Goal: Information Seeking & Learning: Learn about a topic

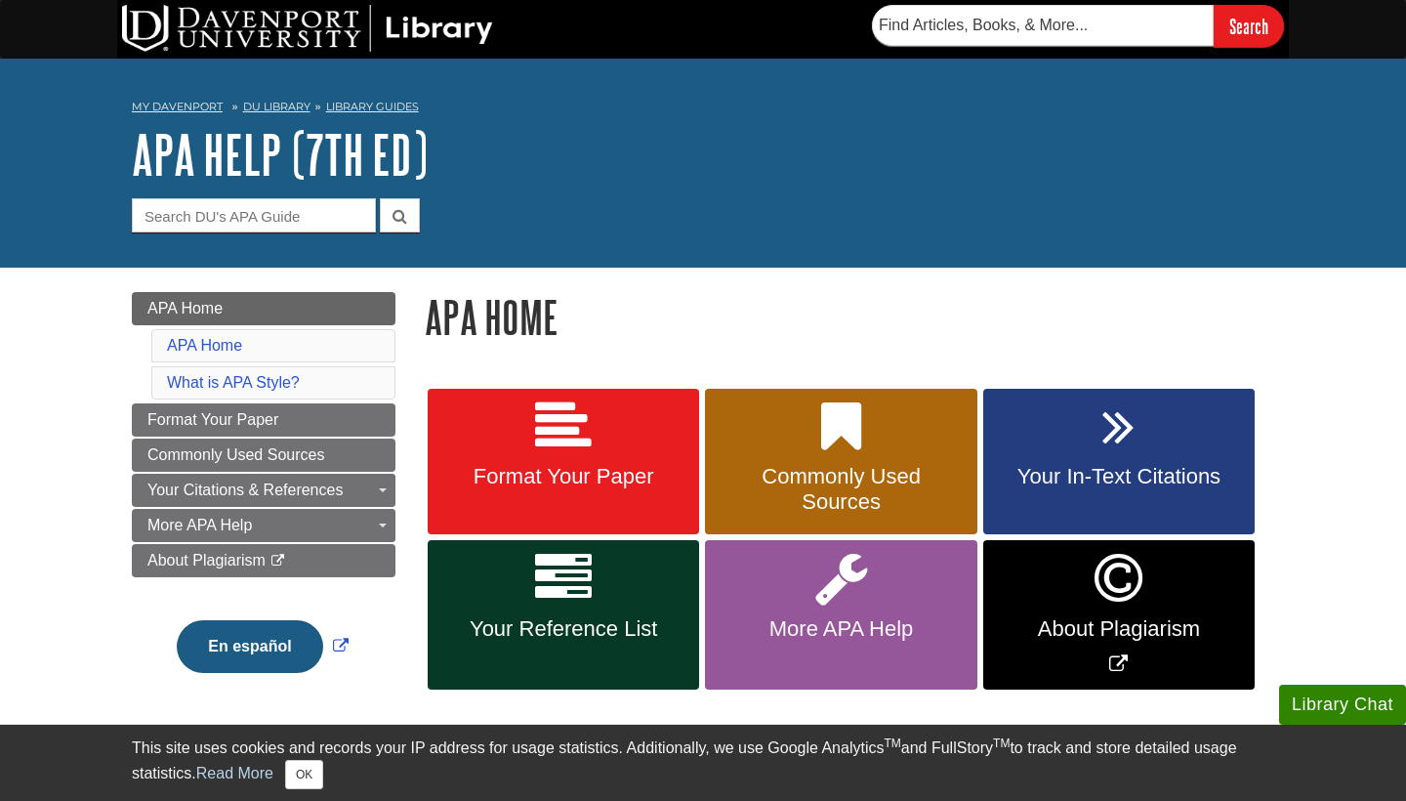
click at [425, 2] on div at bounding box center [307, 26] width 371 height 52
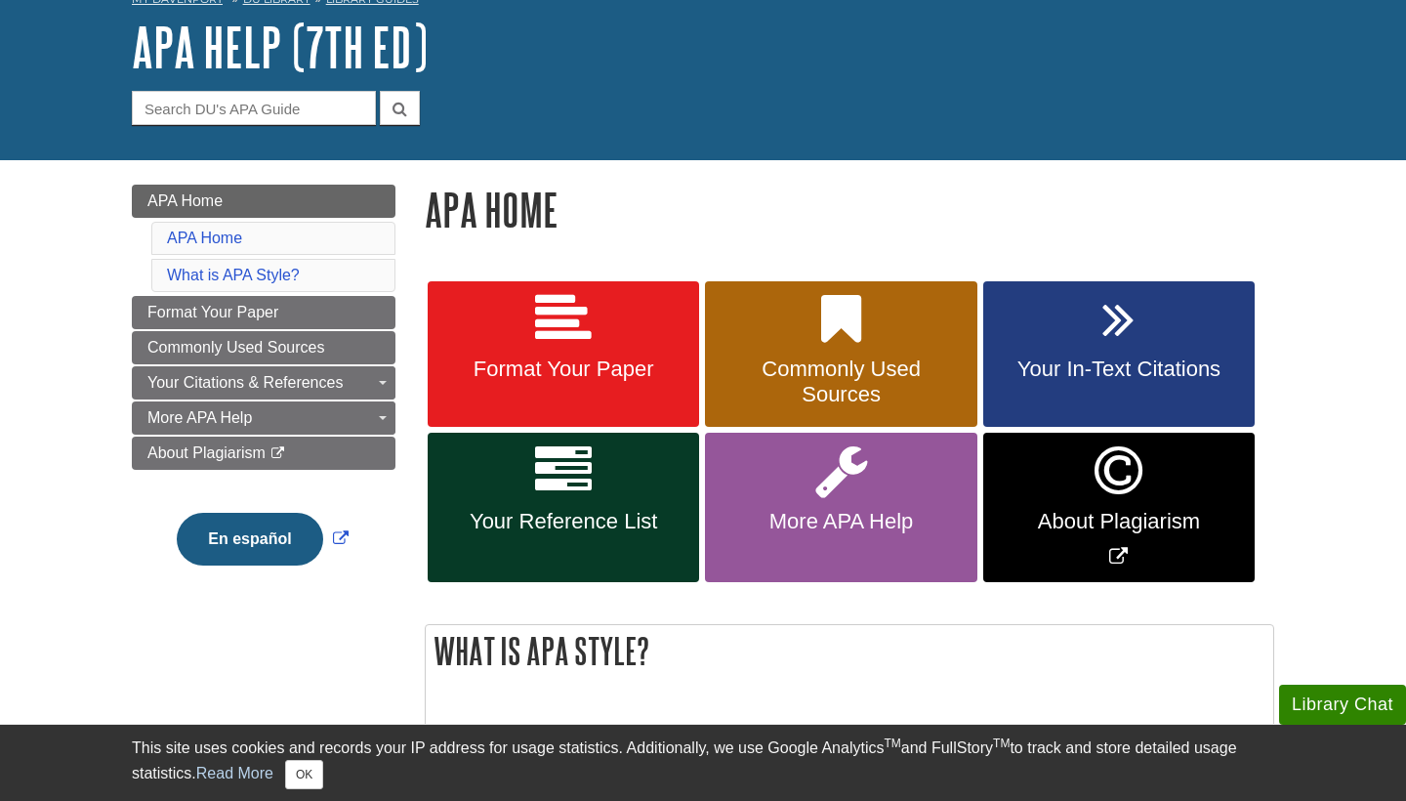
scroll to position [108, 0]
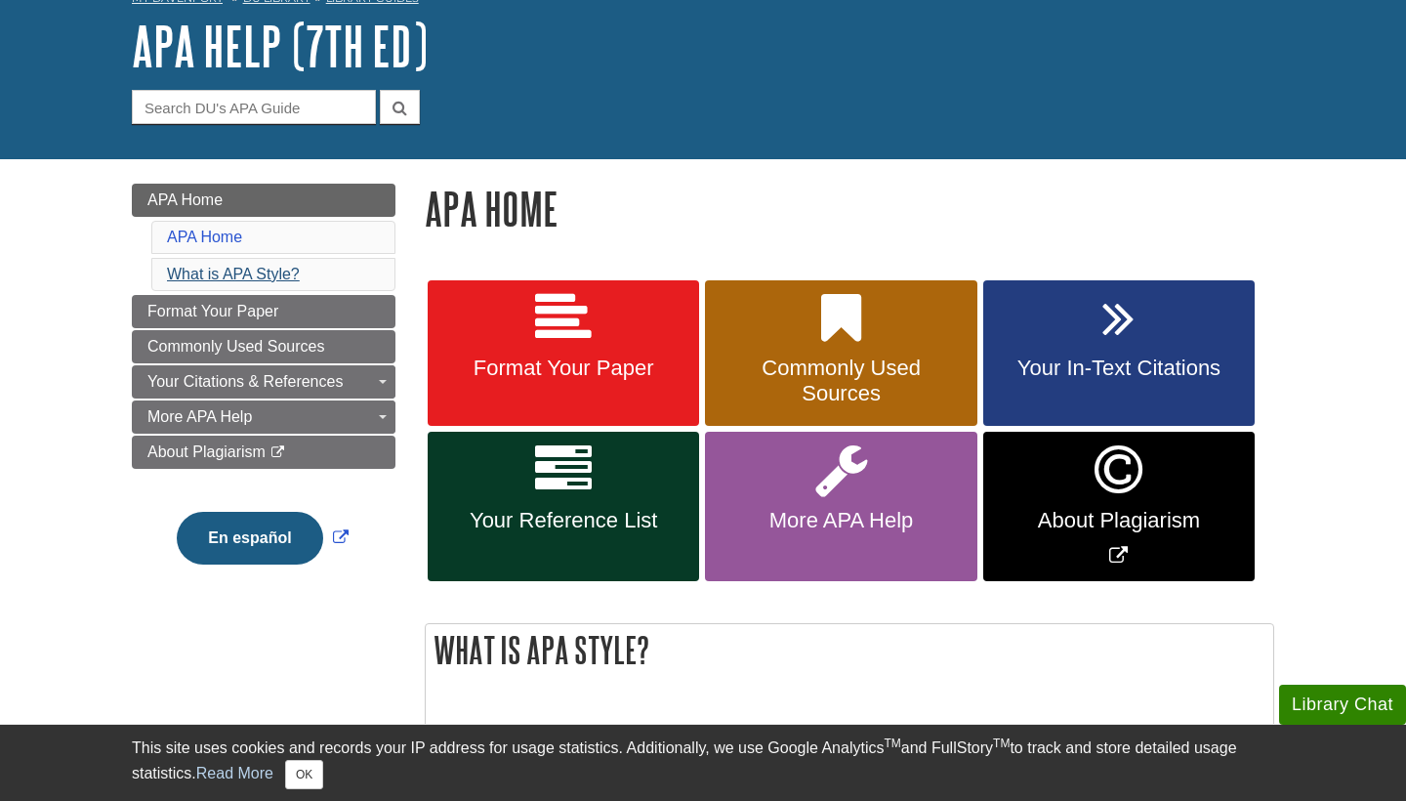
click at [266, 276] on link "What is APA Style?" at bounding box center [233, 274] width 133 height 17
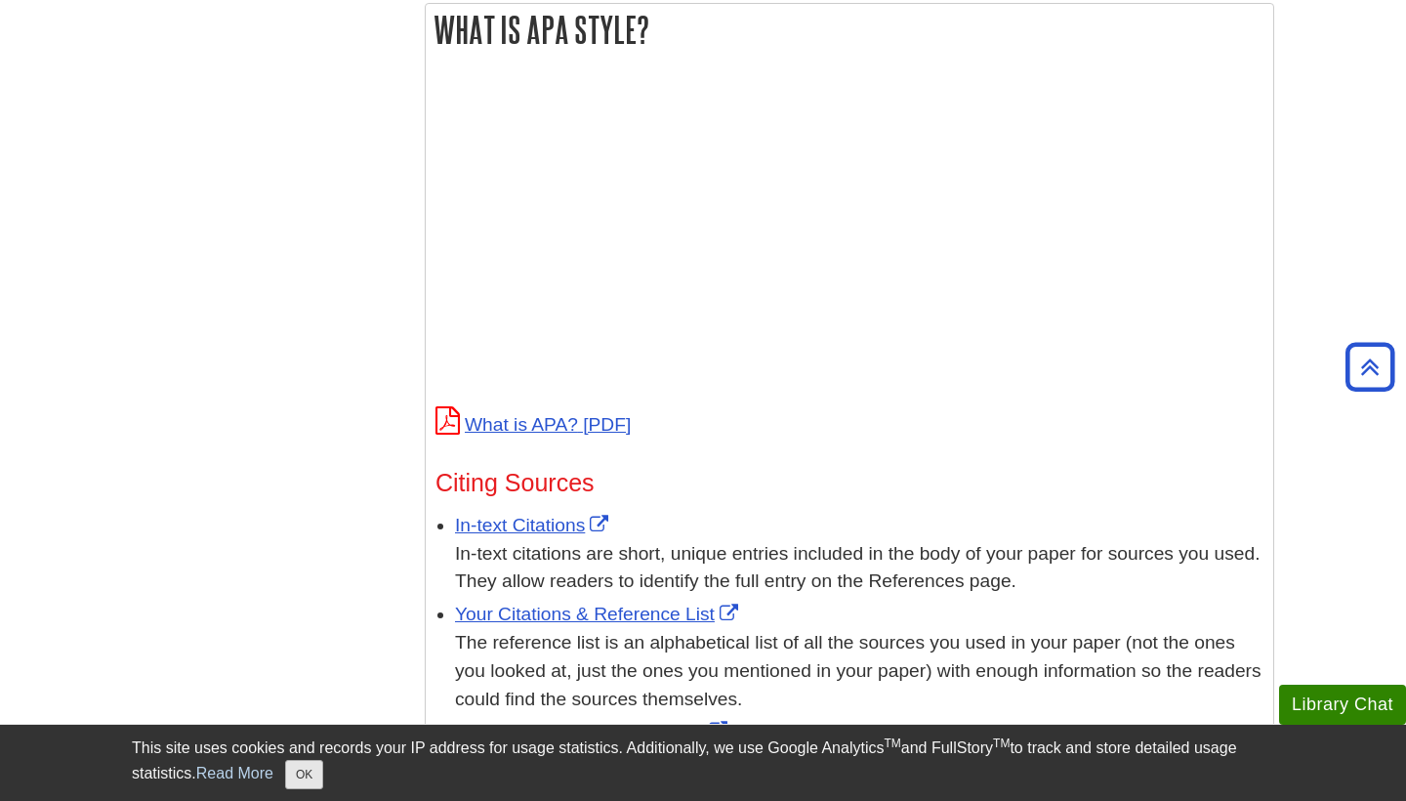
click at [307, 767] on button "OK" at bounding box center [304, 774] width 38 height 29
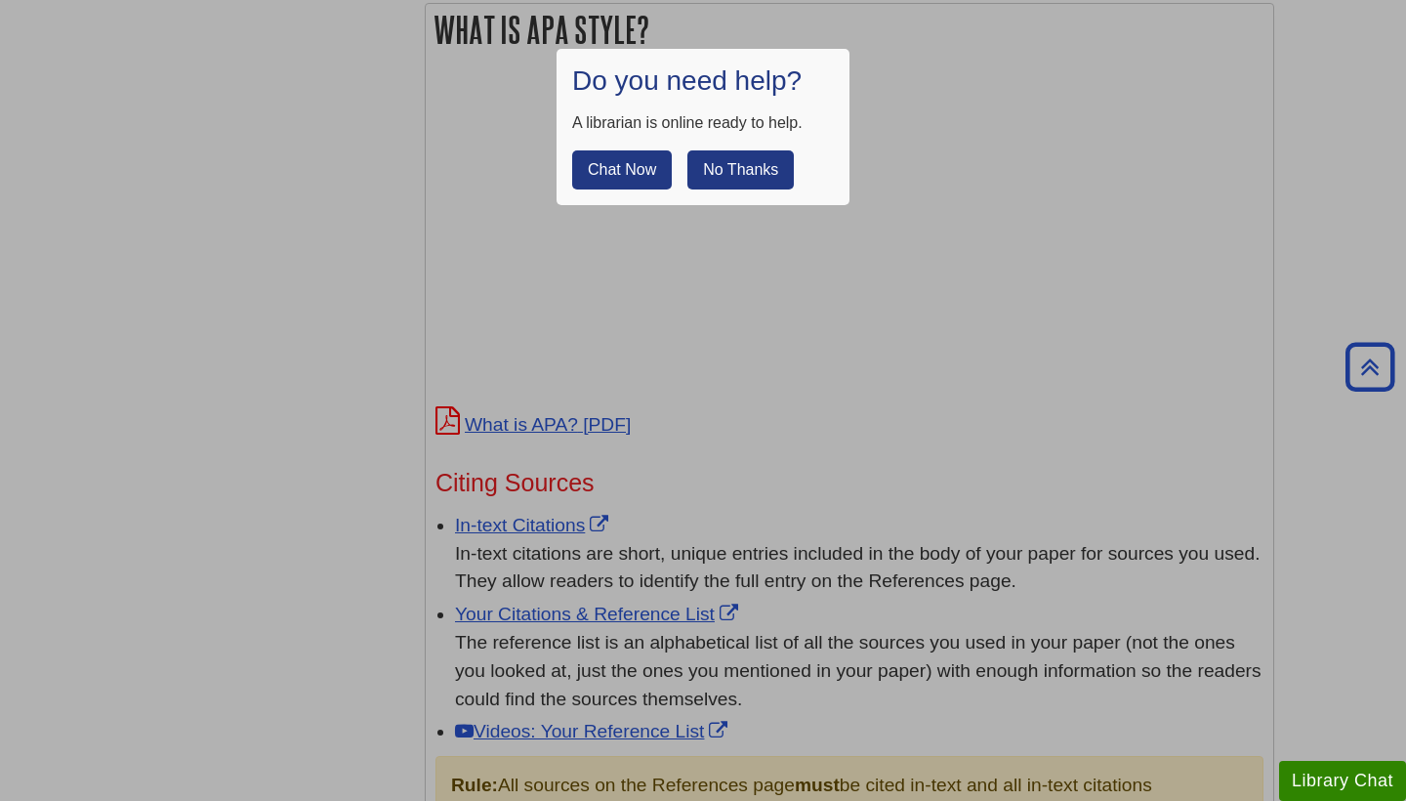
click at [729, 174] on button "No Thanks" at bounding box center [740, 169] width 106 height 39
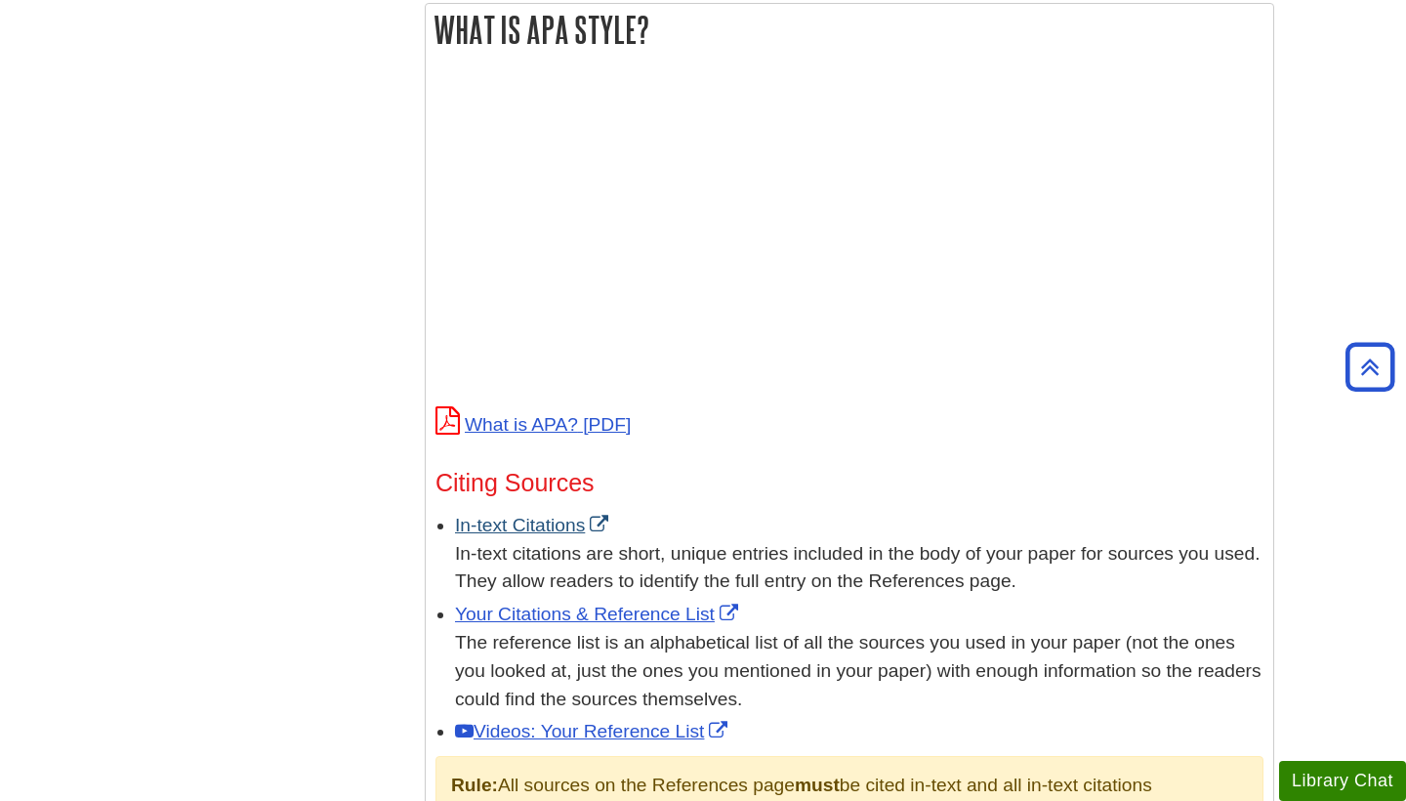
click at [544, 518] on link "In-text Citations" at bounding box center [534, 525] width 158 height 21
click at [639, 603] on link "Your Citations & Reference List" at bounding box center [599, 613] width 288 height 21
click at [622, 731] on link "Videos: Your Reference List" at bounding box center [593, 731] width 277 height 21
click at [1383, 178] on body "This site uses cookies and records your IP address for usage statistics. Additi…" at bounding box center [703, 552] width 1406 height 2561
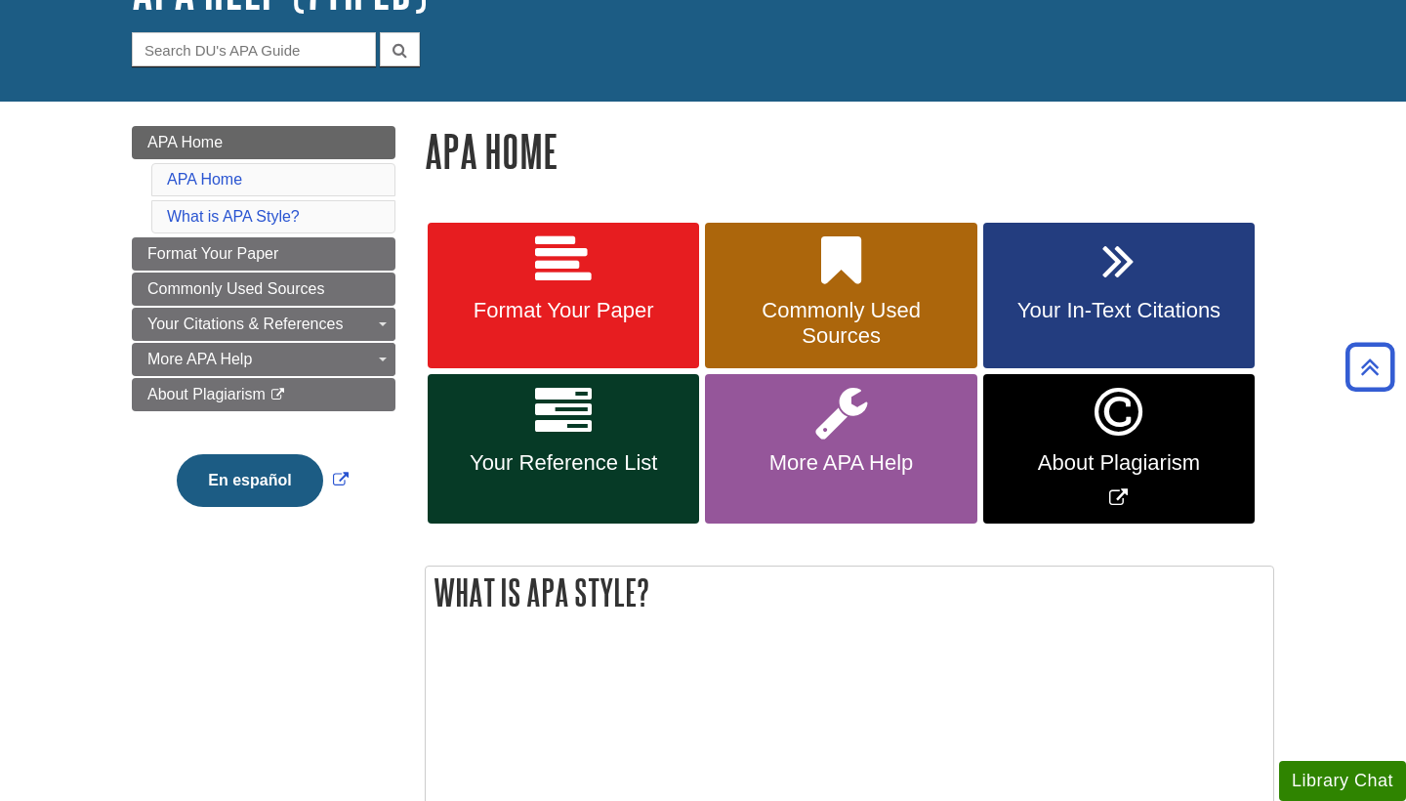
scroll to position [135, 0]
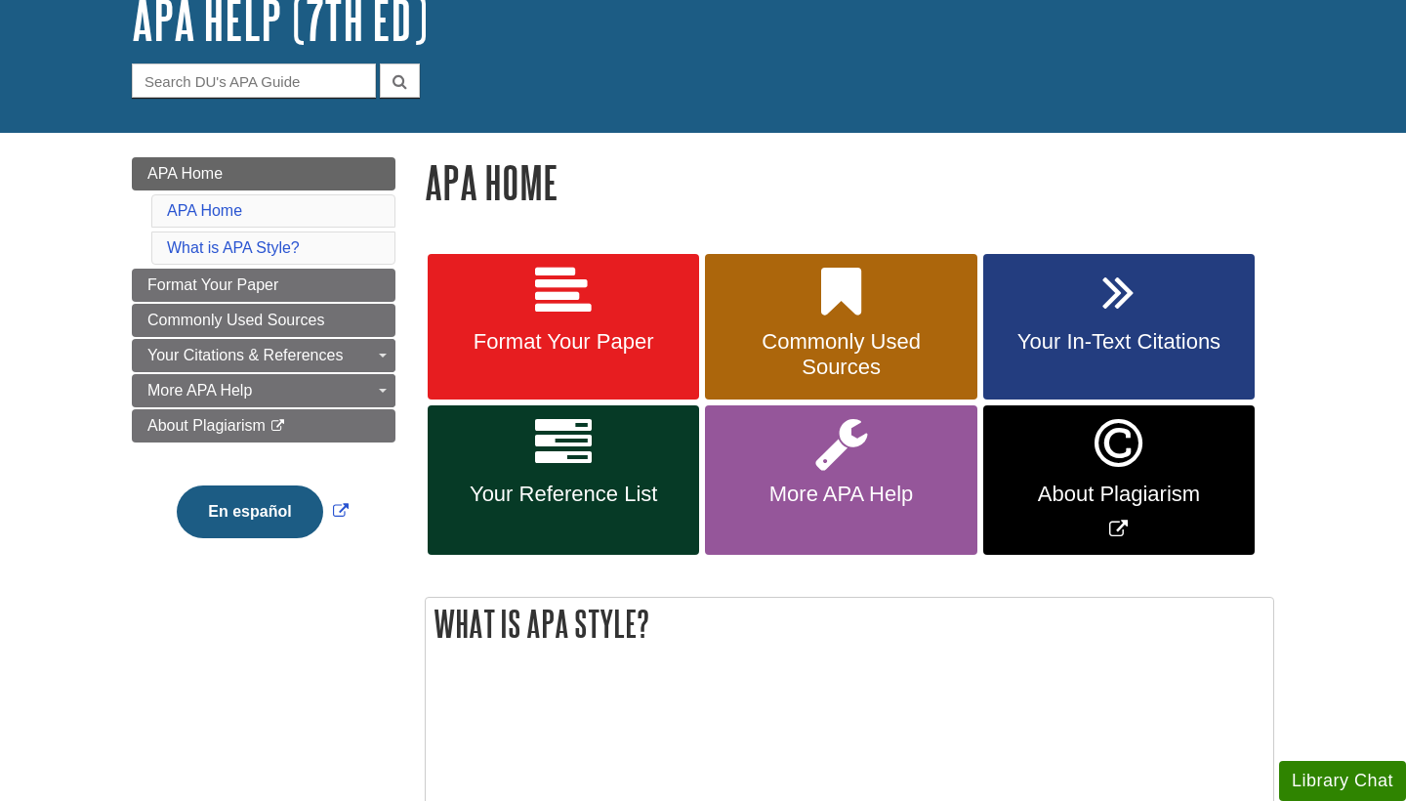
click at [1123, 451] on icon "Link opens in new window" at bounding box center [1119, 443] width 48 height 57
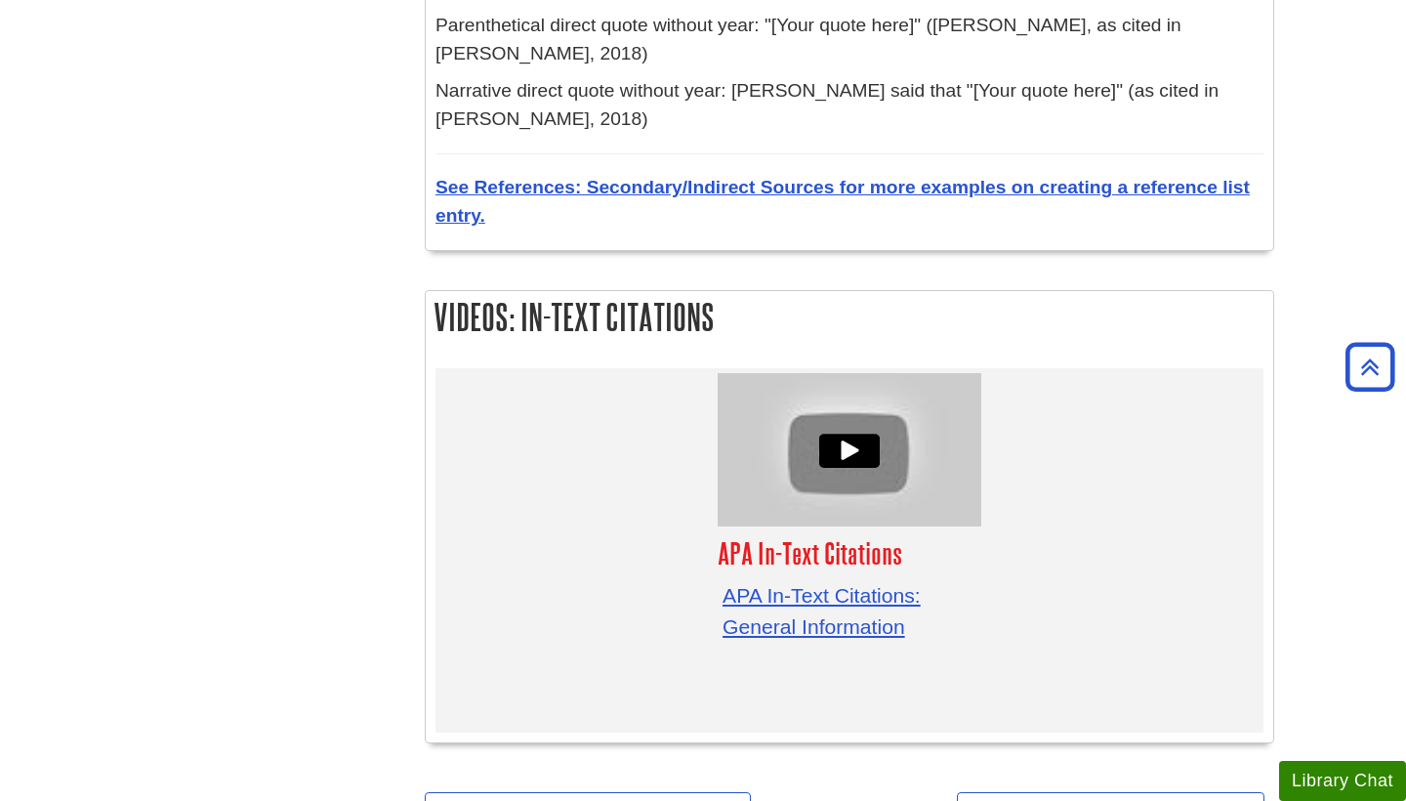
scroll to position [5879, 0]
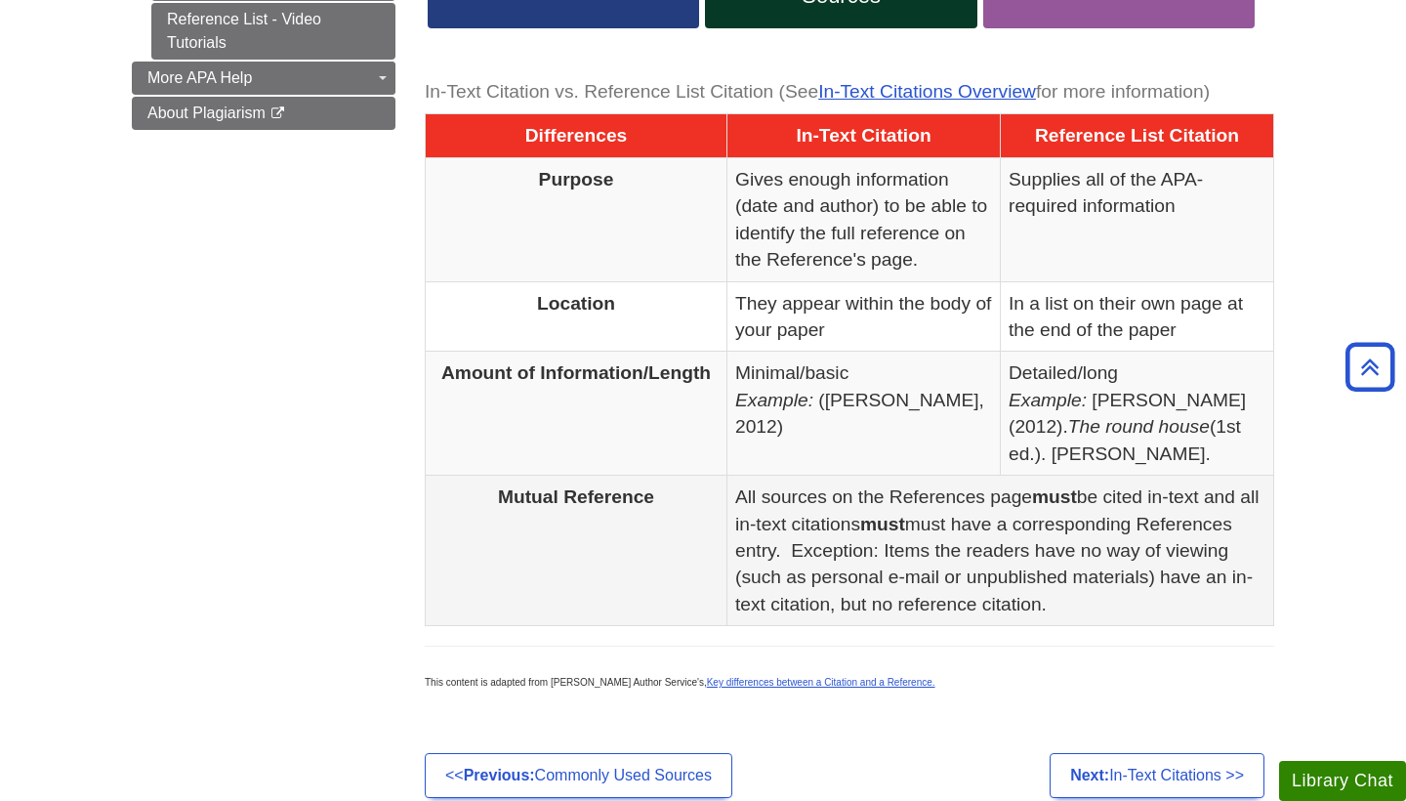
scroll to position [962, 0]
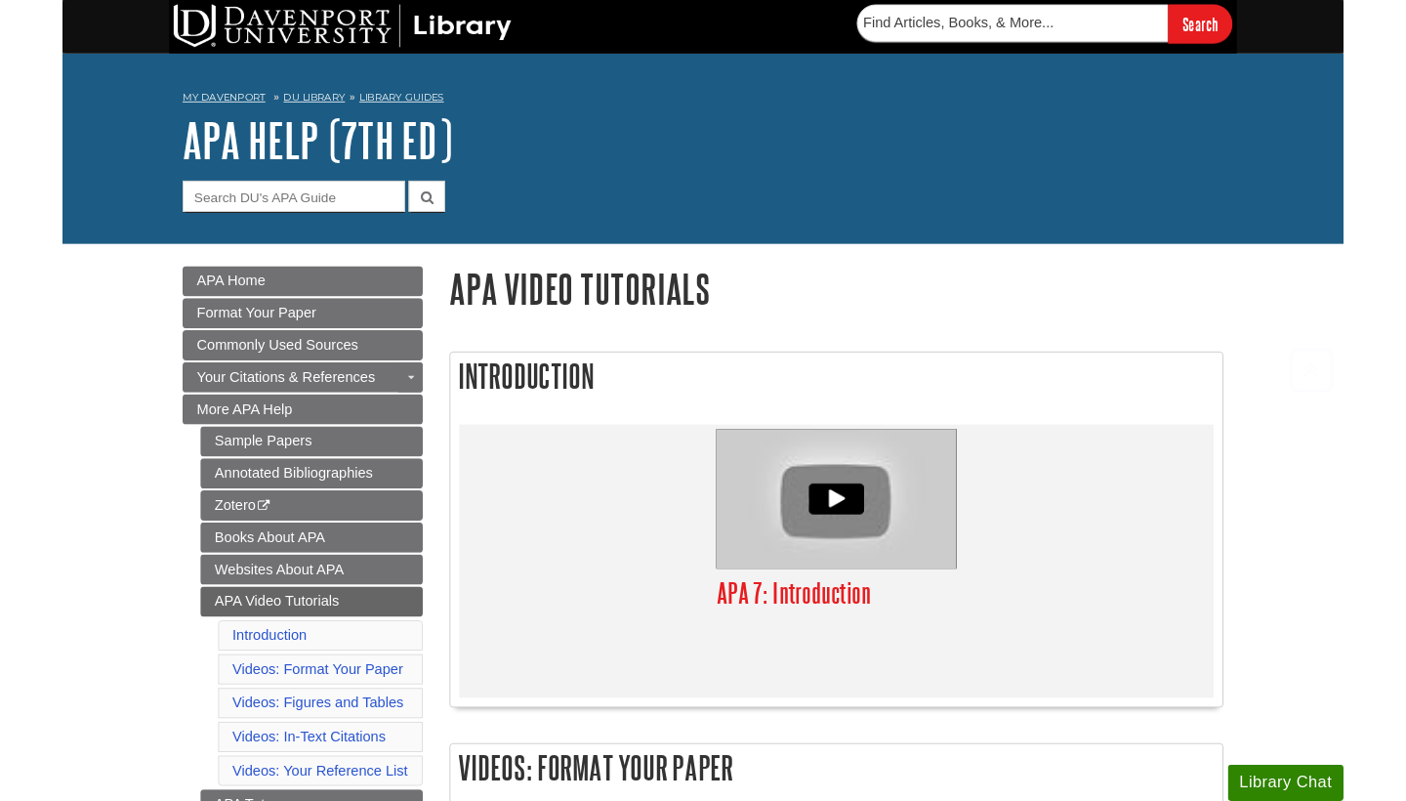
scroll to position [454, 0]
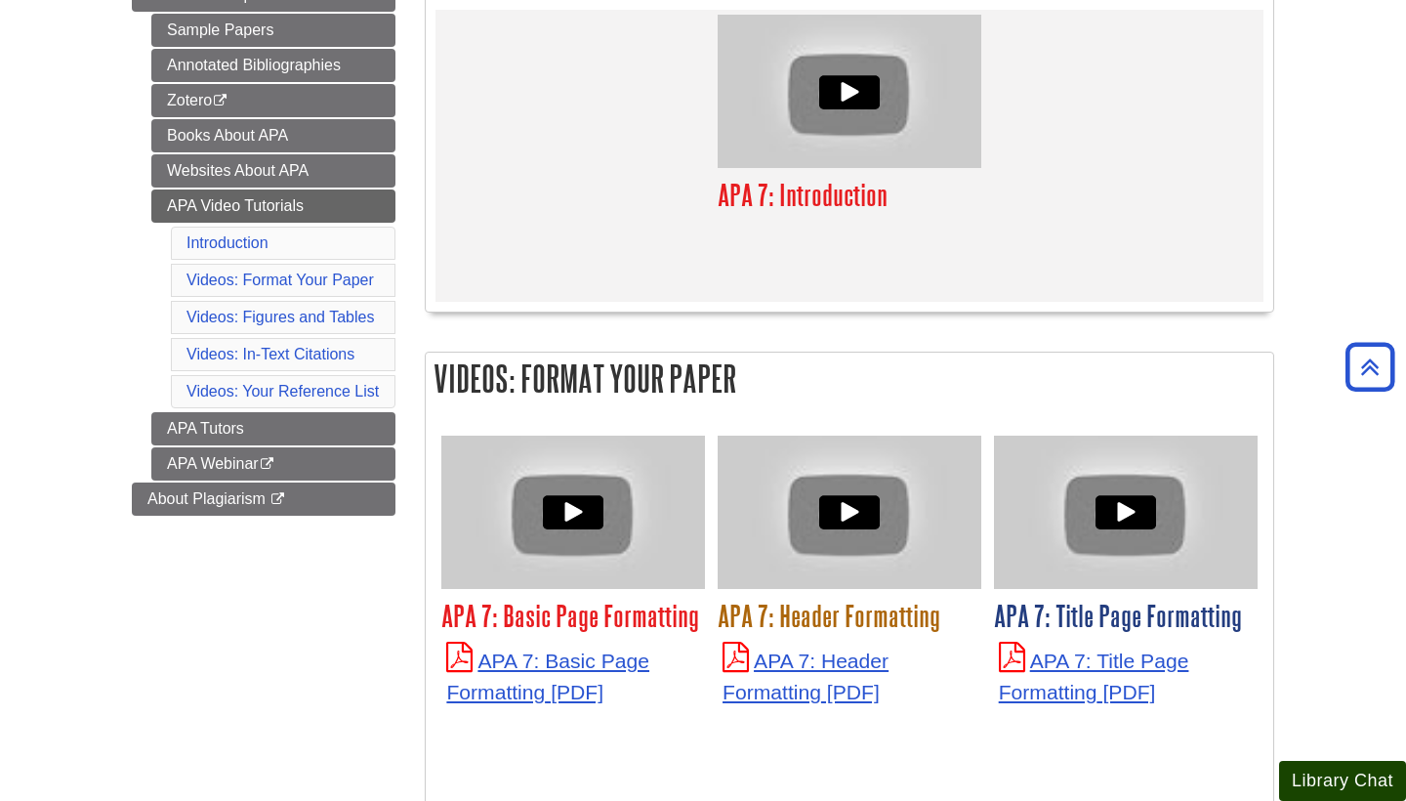
click at [1397, 763] on button "Library Chat" at bounding box center [1342, 781] width 127 height 40
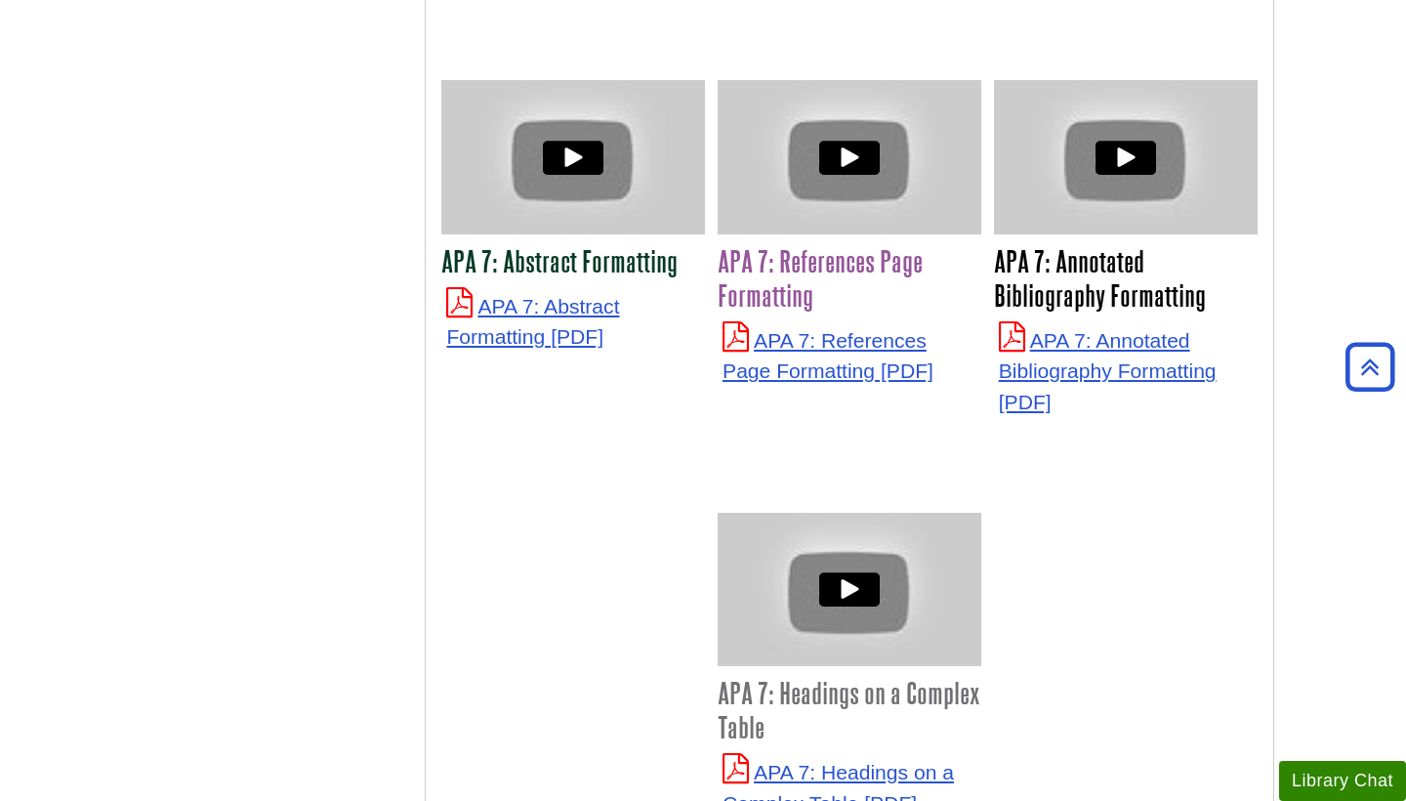
scroll to position [1207, 0]
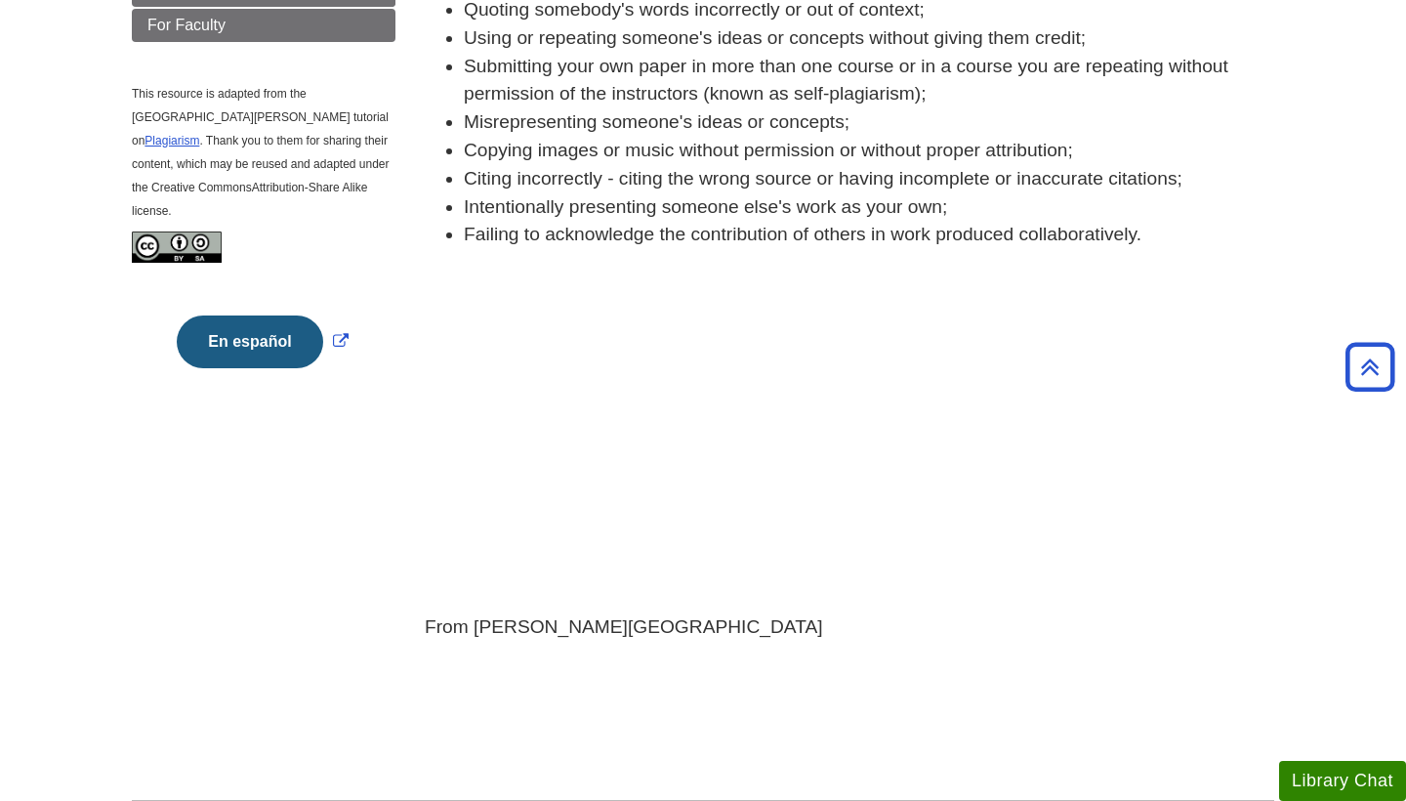
scroll to position [608, 0]
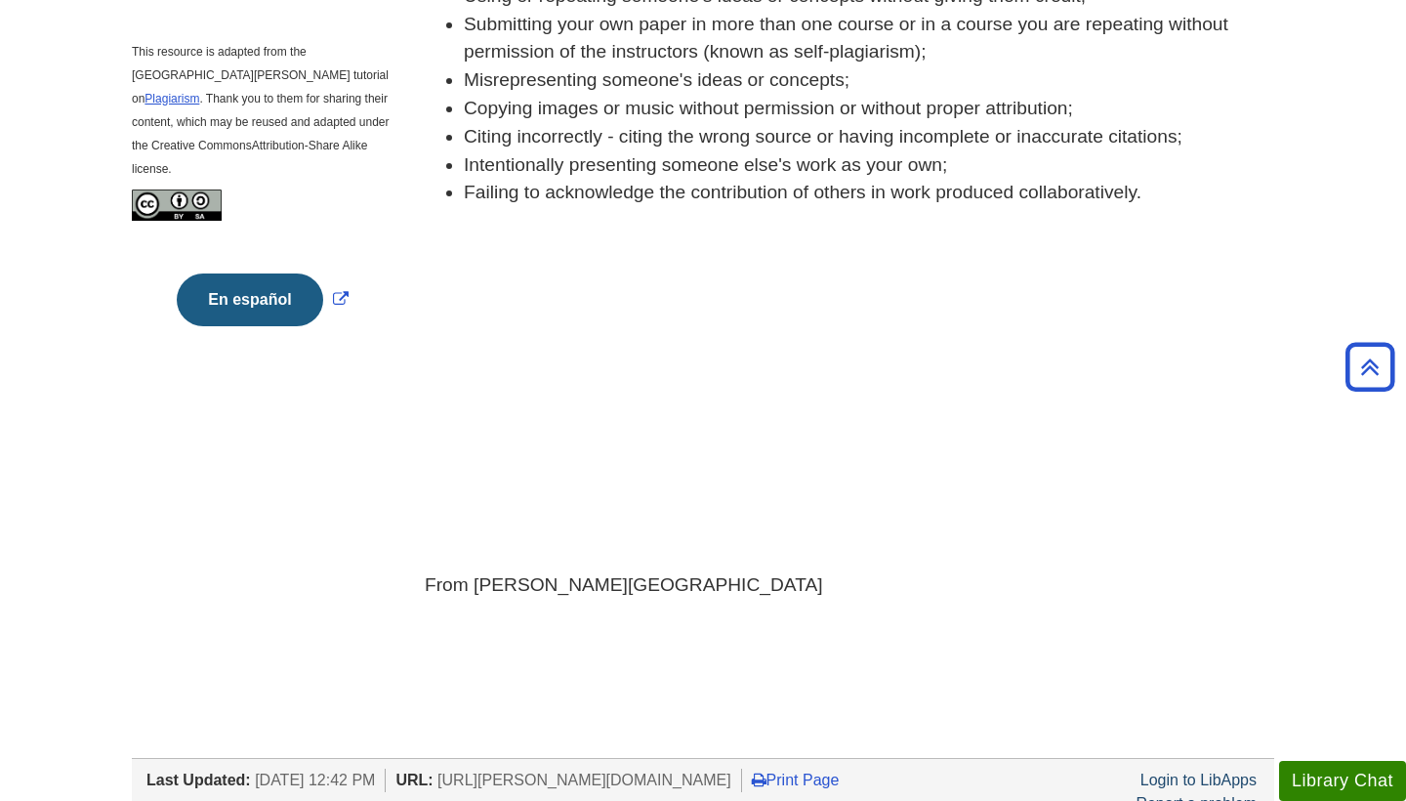
click at [1366, 438] on body "Skip to Main Content Search My Davenport DU Library Library Guides Plagiarism G…" at bounding box center [703, 278] width 1406 height 1773
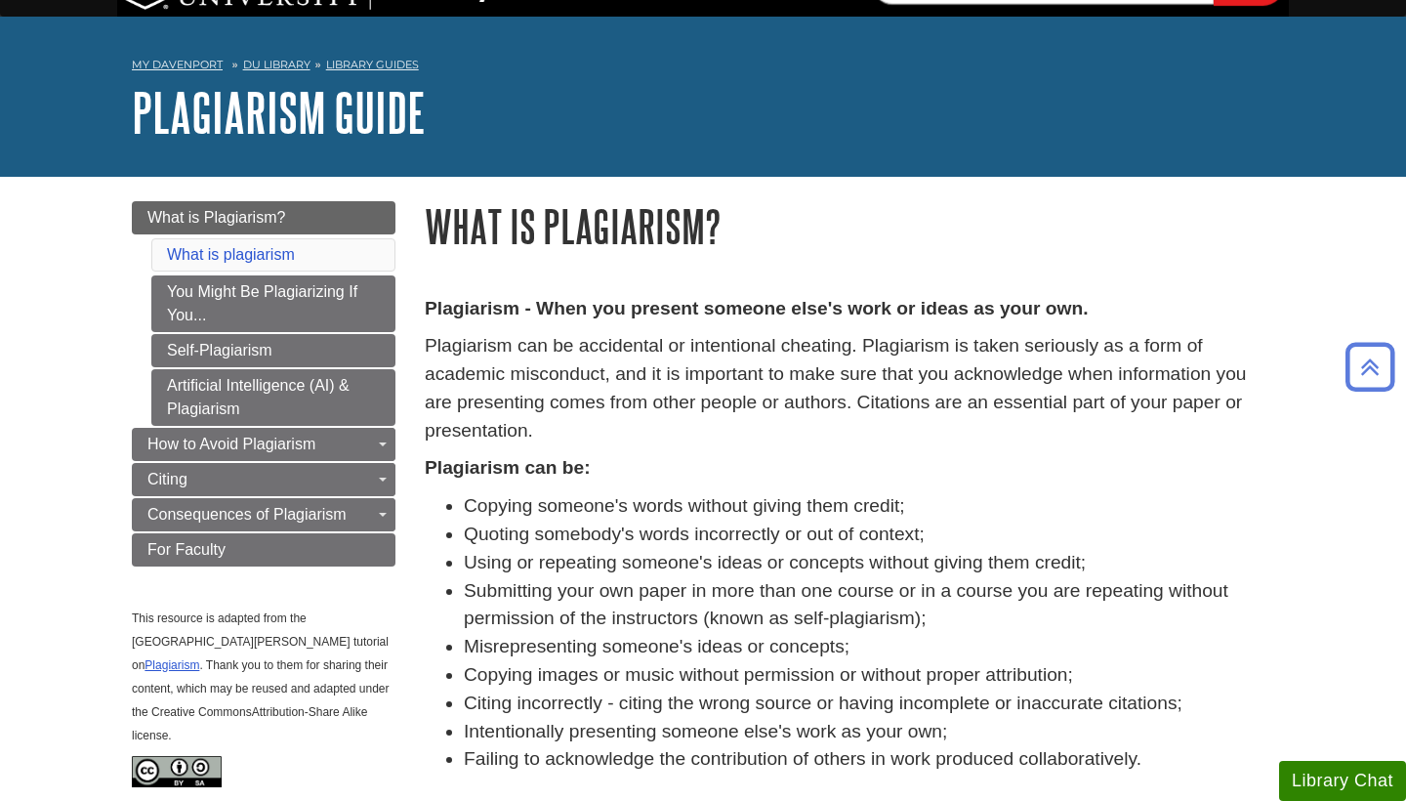
scroll to position [32, 0]
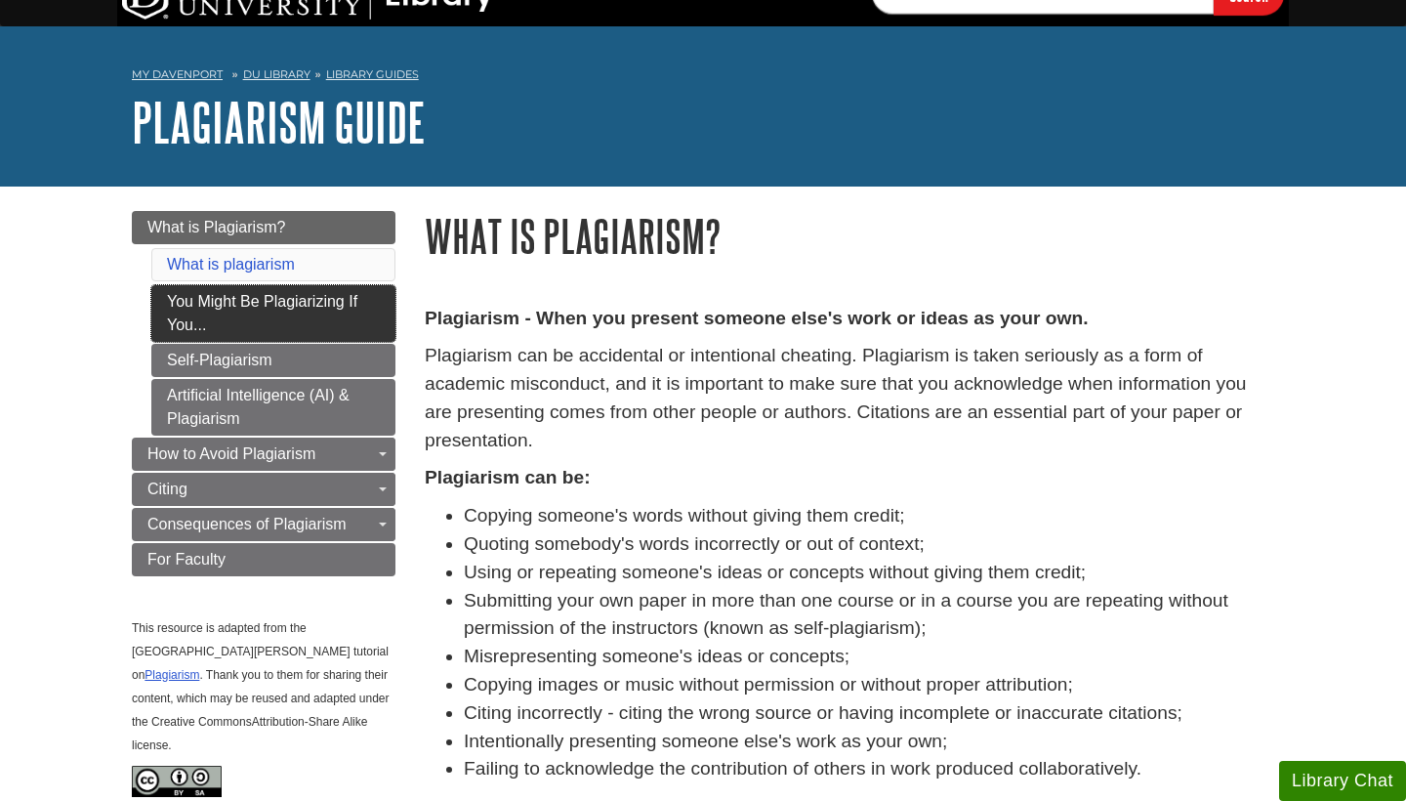
click at [273, 298] on link "You Might Be Plagiarizing If You..." at bounding box center [273, 313] width 244 height 57
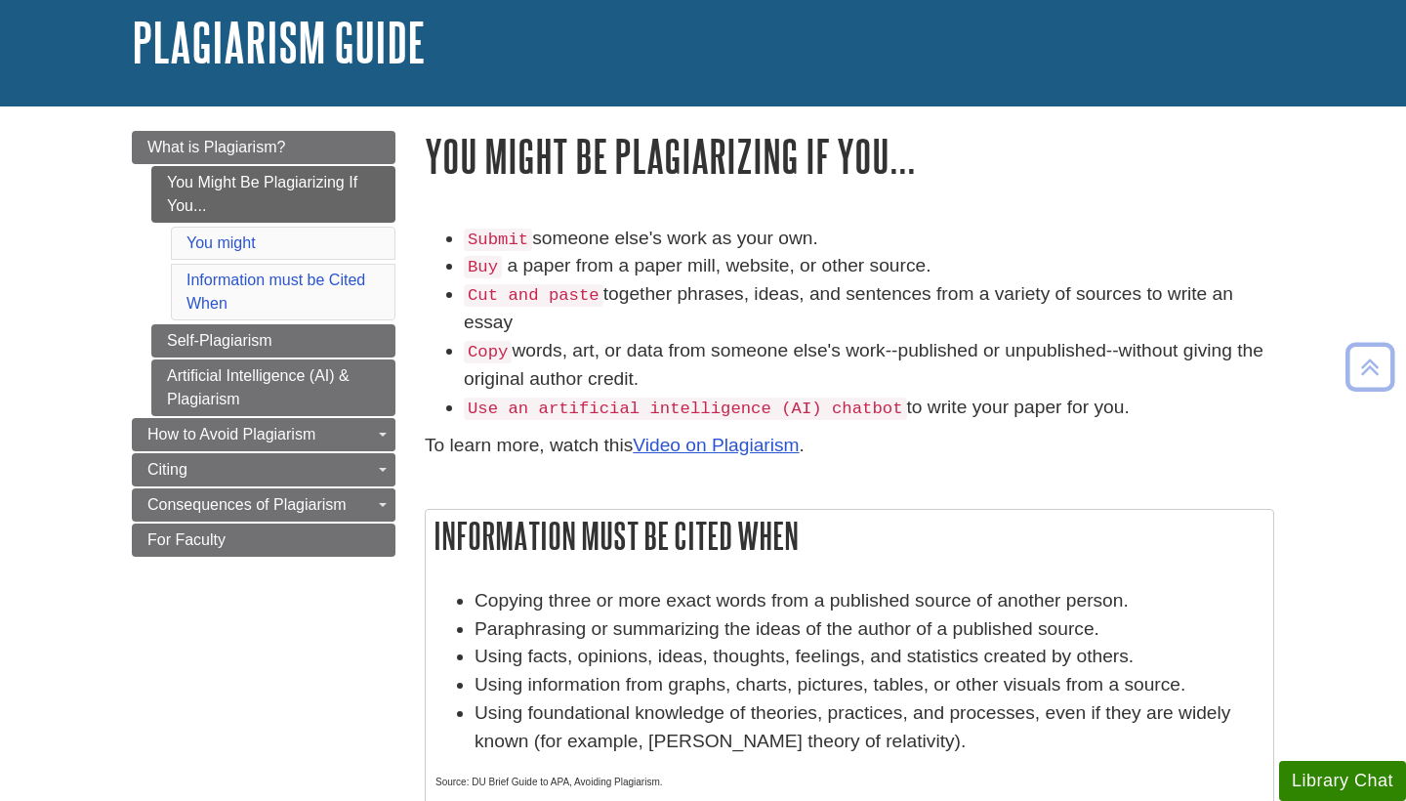
scroll to position [99, 0]
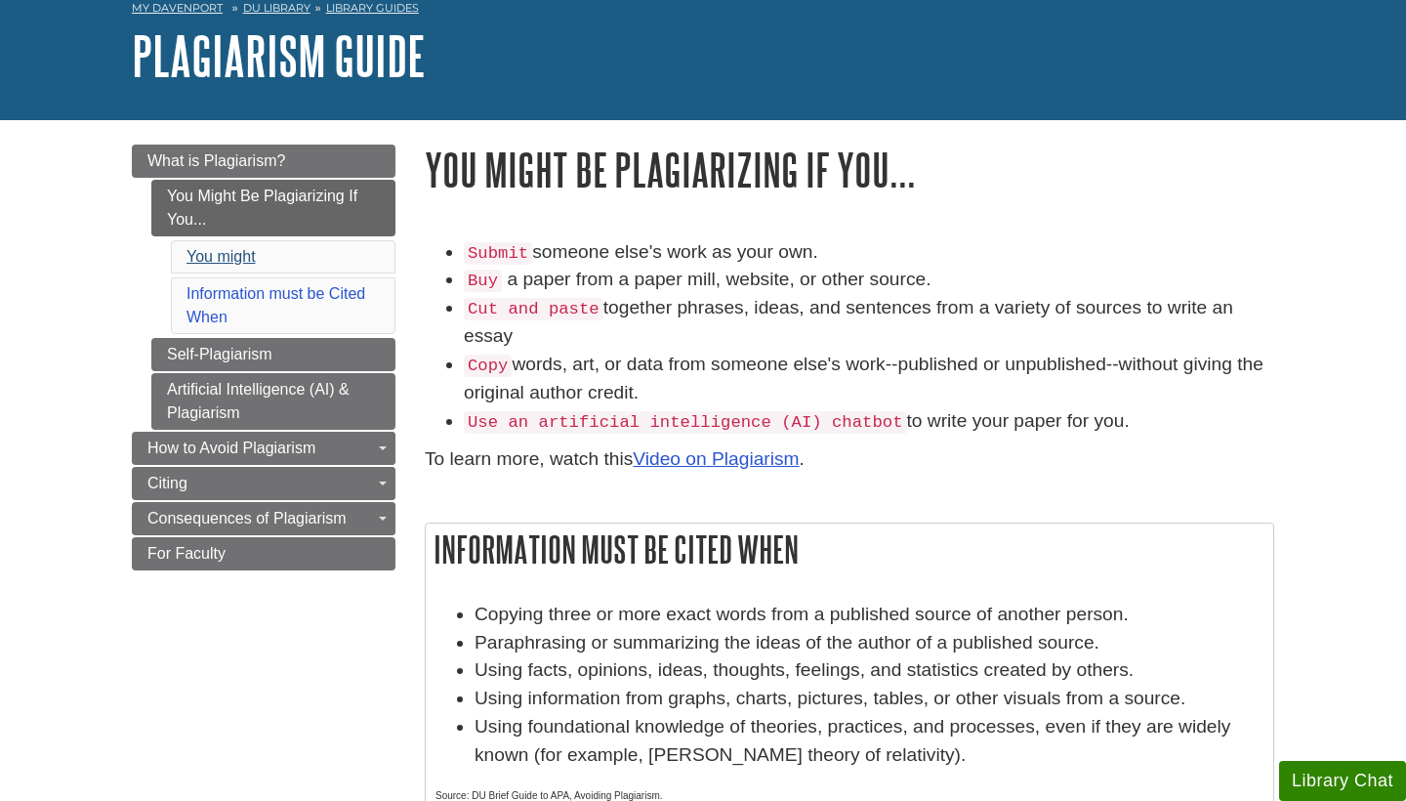
click at [225, 250] on link "You might" at bounding box center [220, 256] width 69 height 17
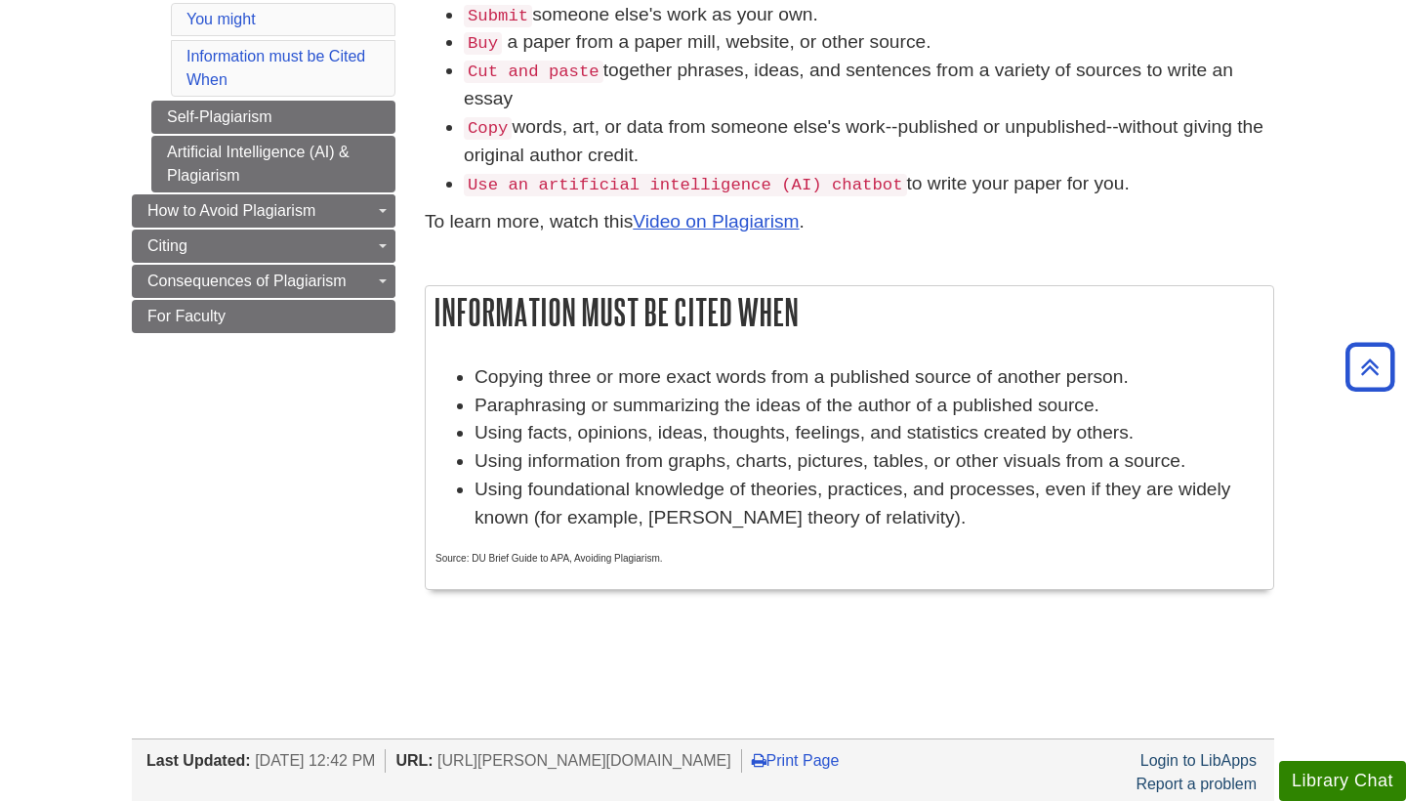
click at [268, 64] on li "Information must be Cited When" at bounding box center [283, 68] width 225 height 57
click at [269, 53] on link "Information must be Cited When" at bounding box center [275, 68] width 179 height 40
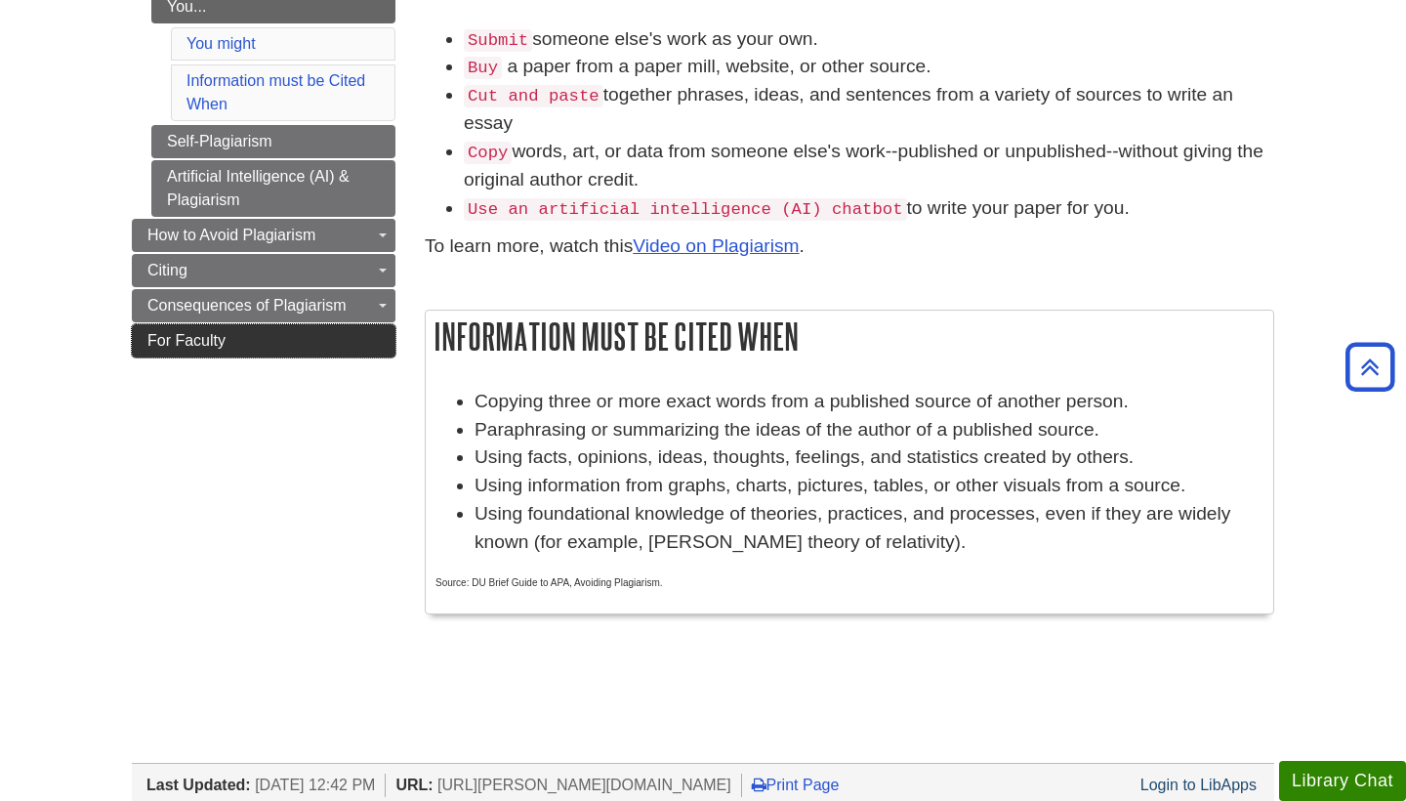
scroll to position [310, 0]
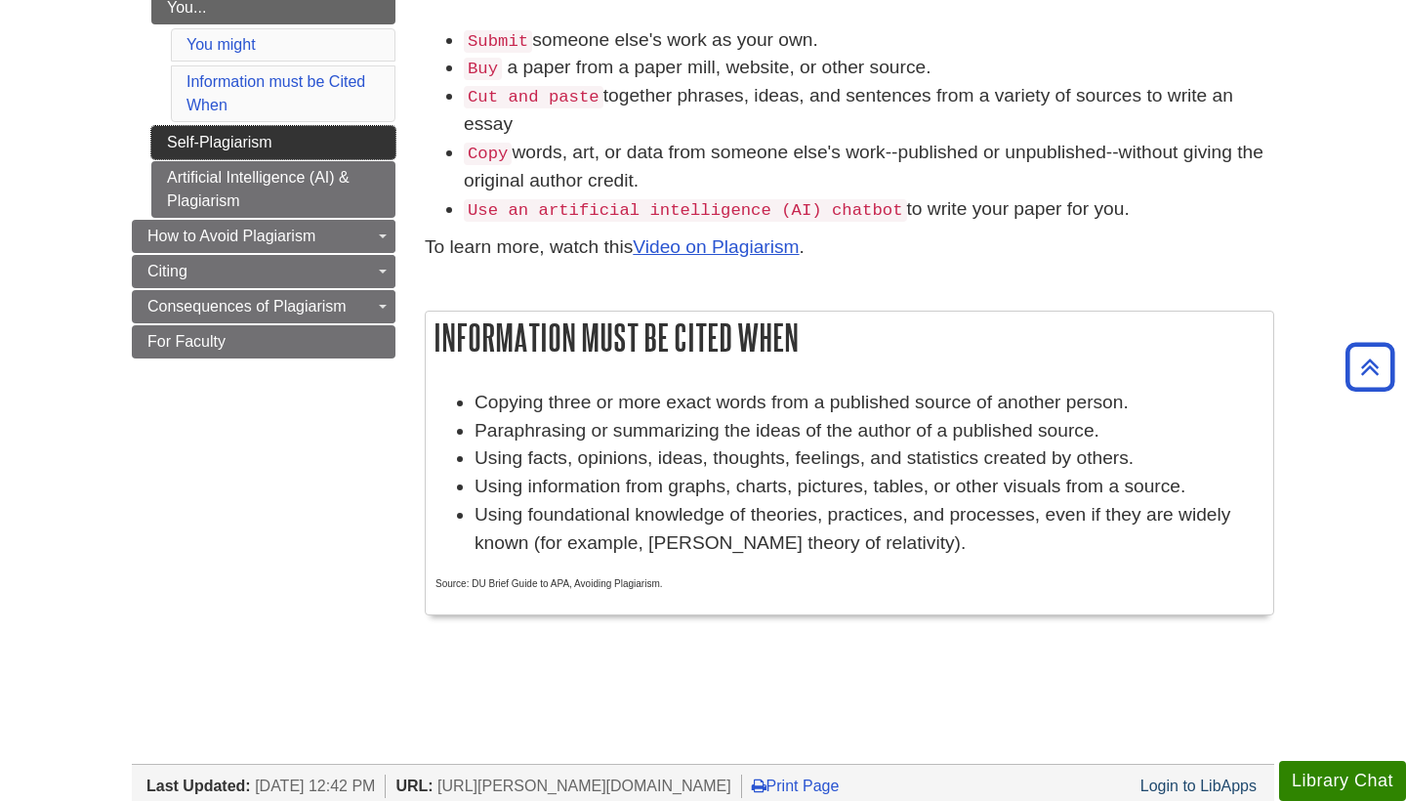
click at [227, 137] on link "Self-Plagiarism" at bounding box center [273, 142] width 244 height 33
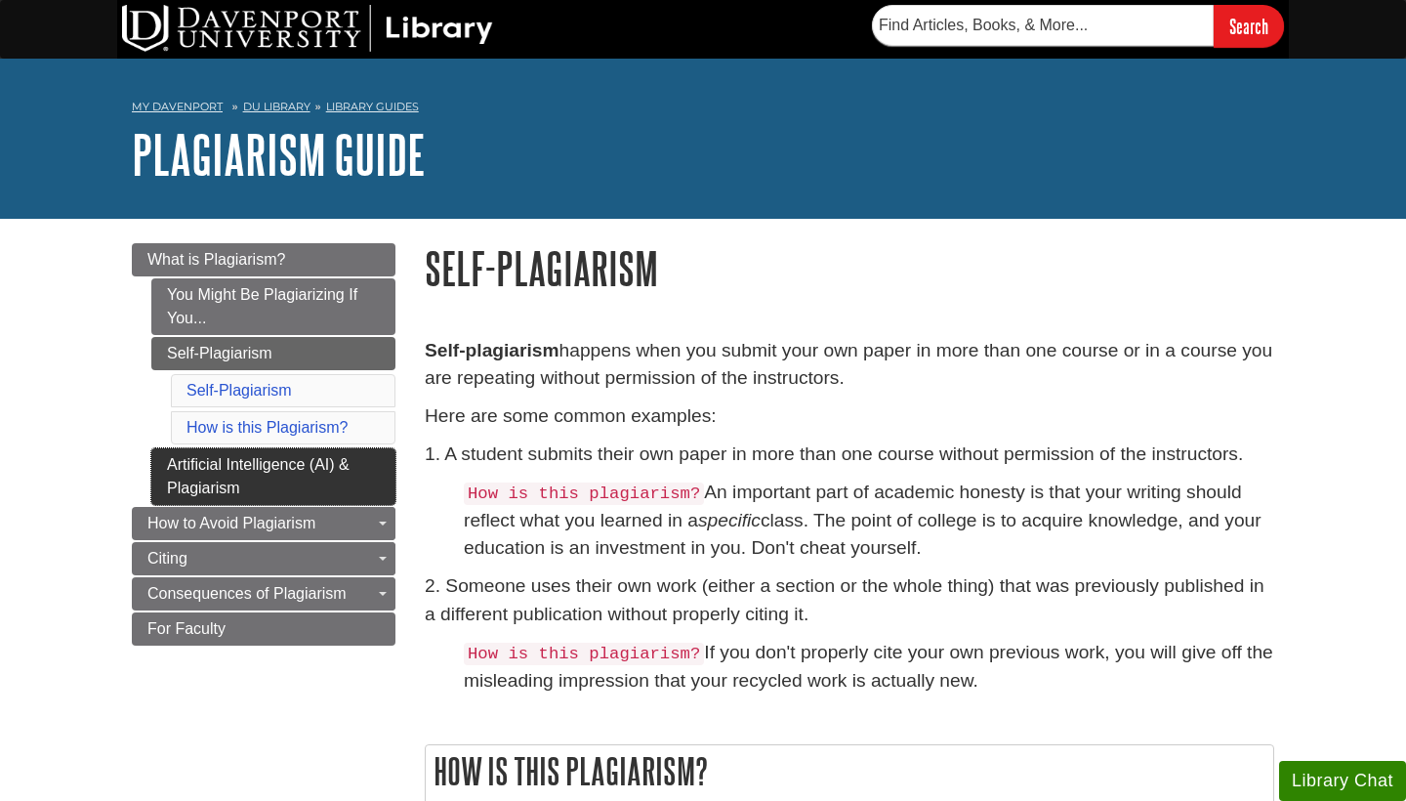
click at [207, 496] on link "Artificial Intelligence (AI) & Plagiarism" at bounding box center [273, 476] width 244 height 57
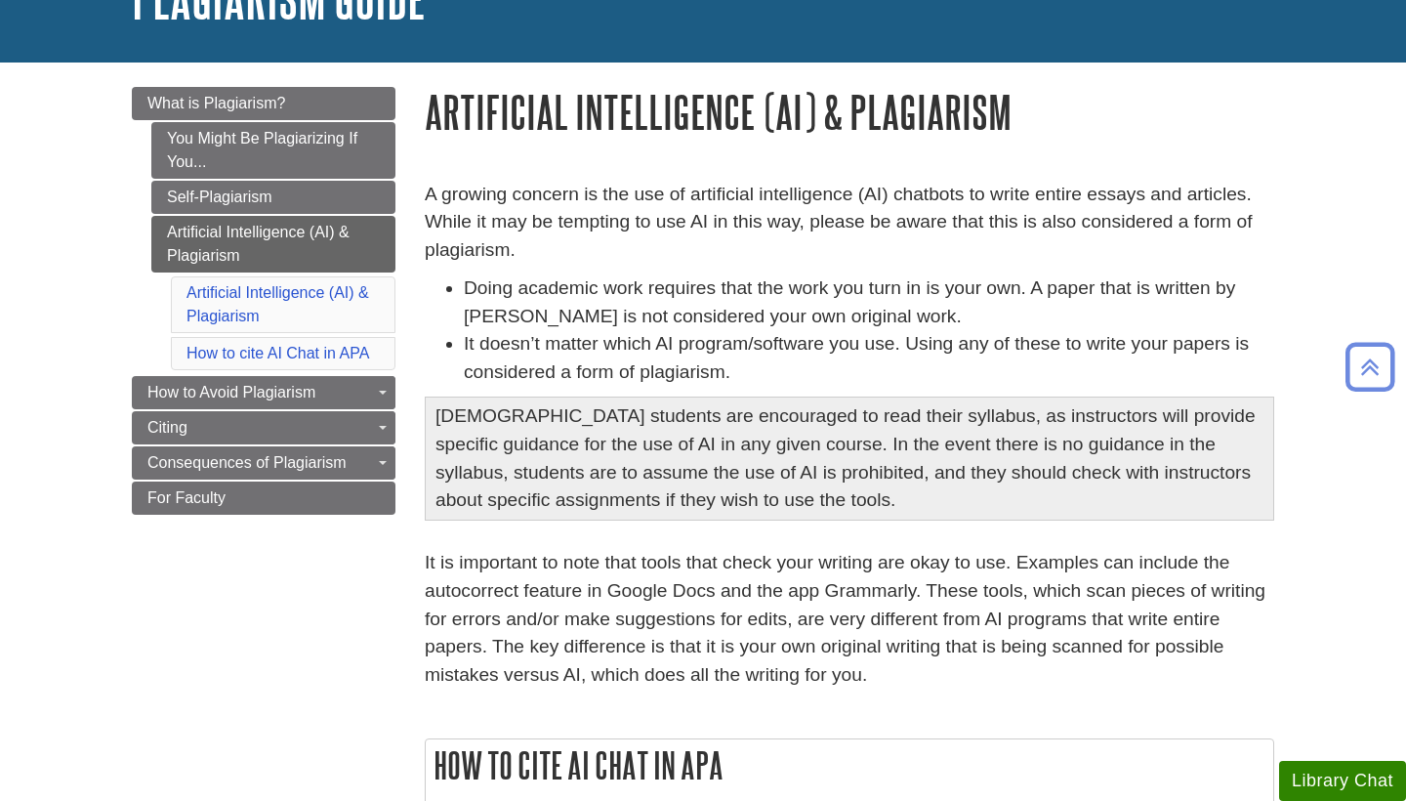
scroll to position [151, 0]
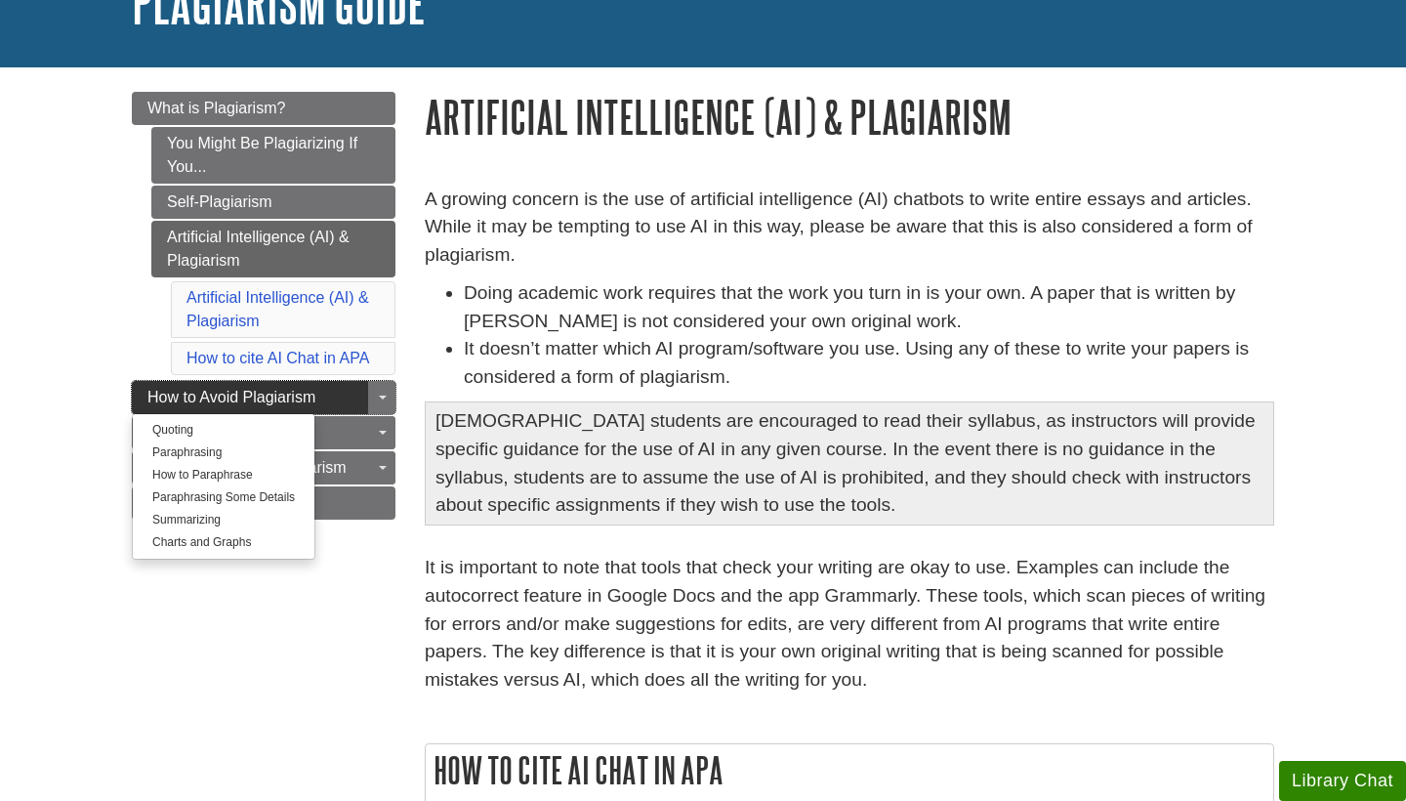
click at [295, 395] on span "How to Avoid Plagiarism" at bounding box center [231, 397] width 168 height 17
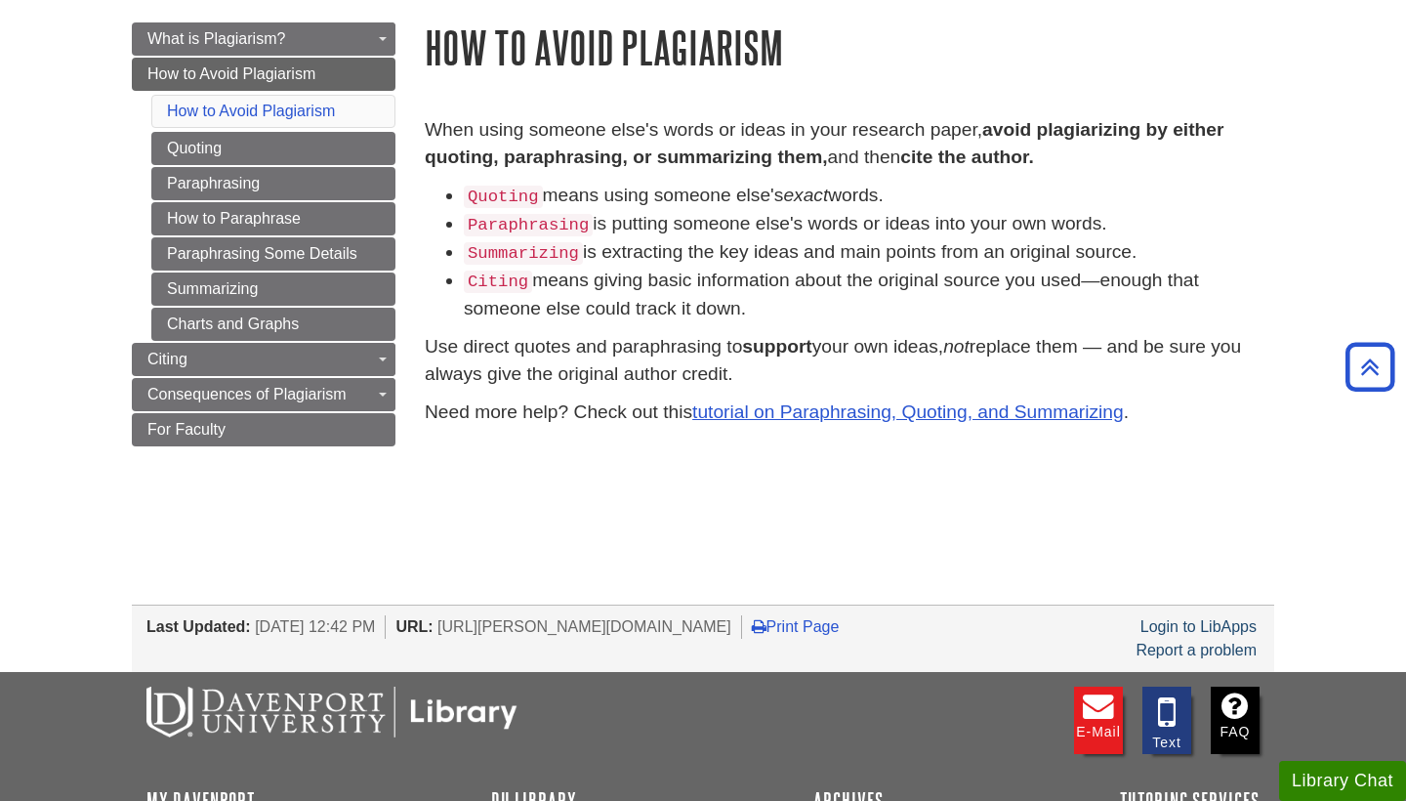
scroll to position [218, 0]
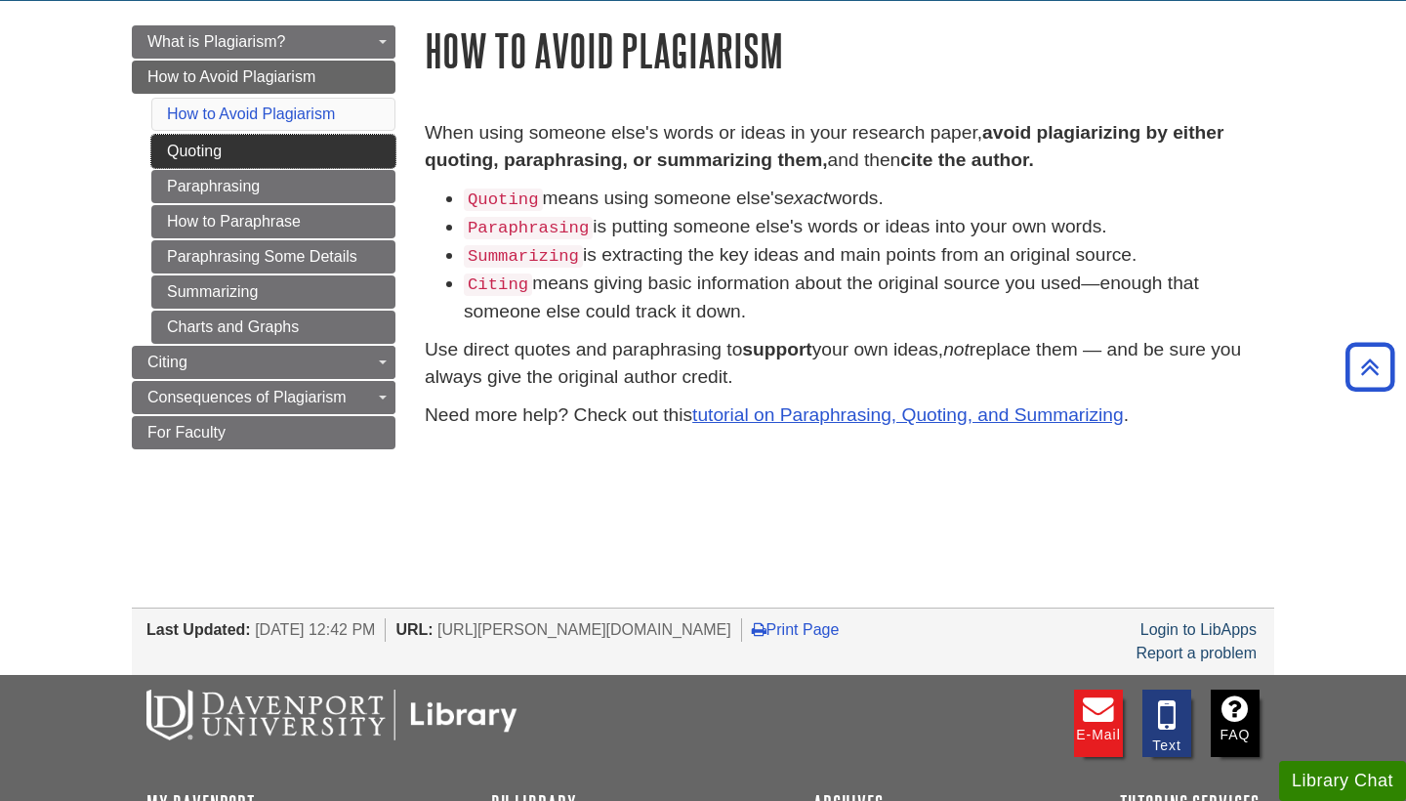
click at [238, 158] on link "Quoting" at bounding box center [273, 151] width 244 height 33
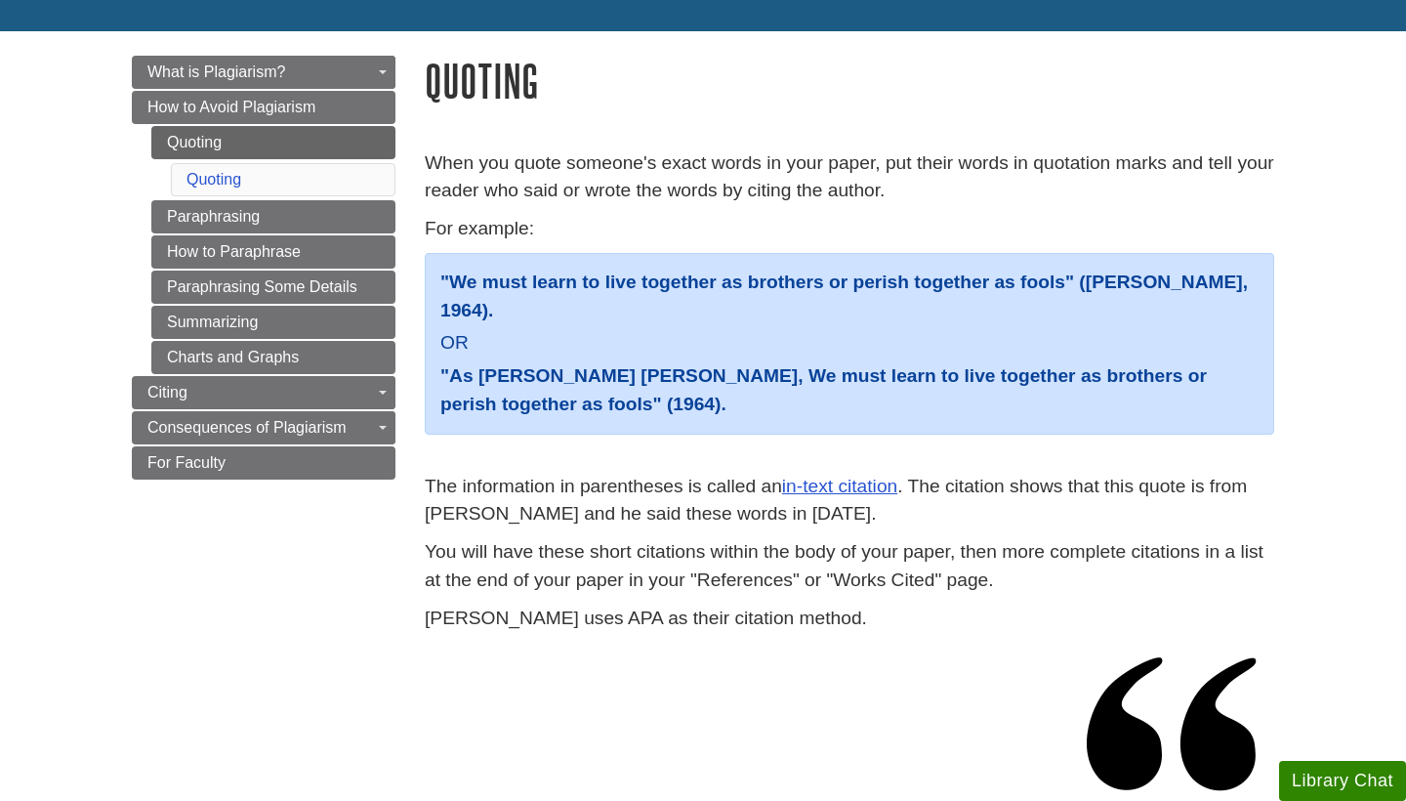
scroll to position [205, 0]
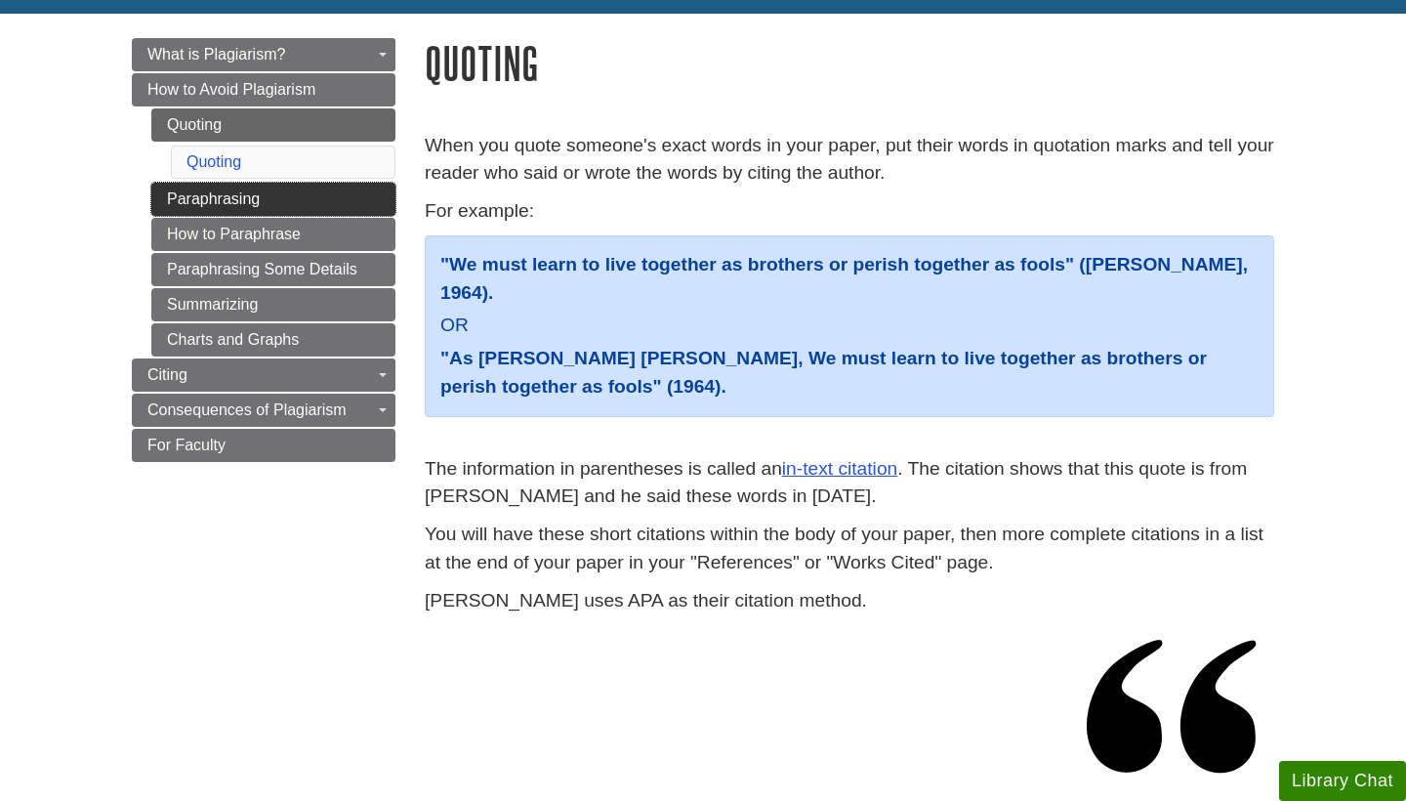
click at [285, 205] on link "Paraphrasing" at bounding box center [273, 199] width 244 height 33
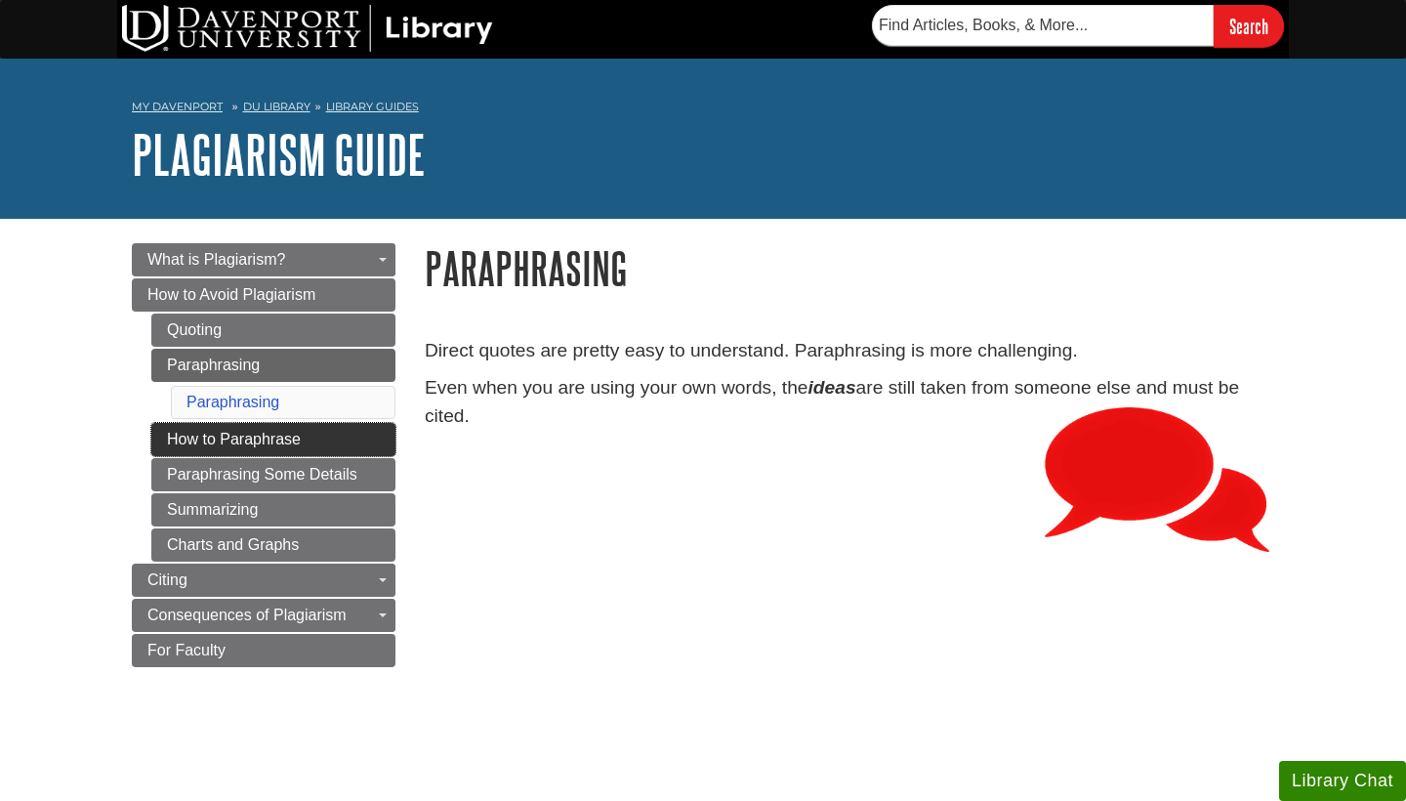
click at [221, 442] on link "How to Paraphrase" at bounding box center [273, 439] width 244 height 33
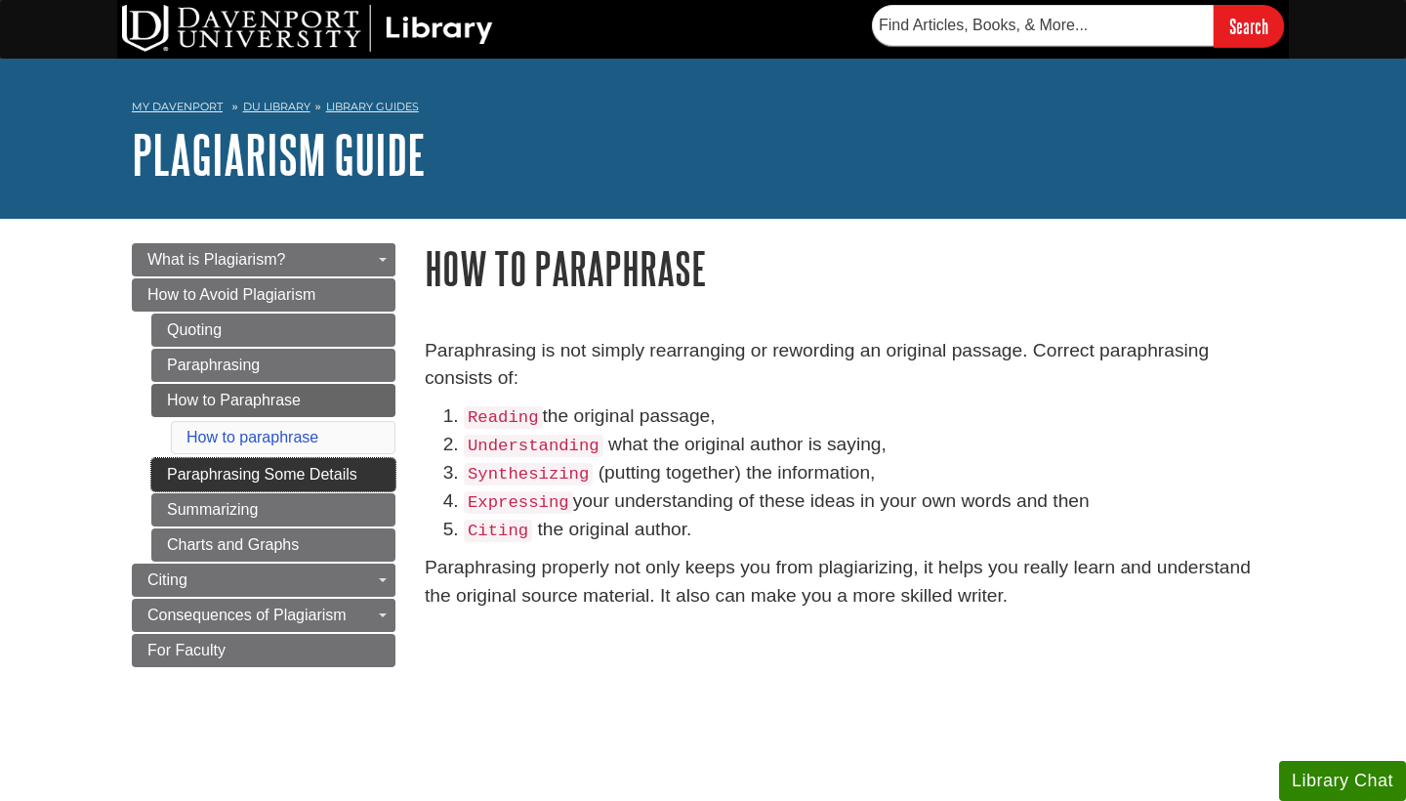
click at [270, 480] on link "Paraphrasing Some Details" at bounding box center [273, 474] width 244 height 33
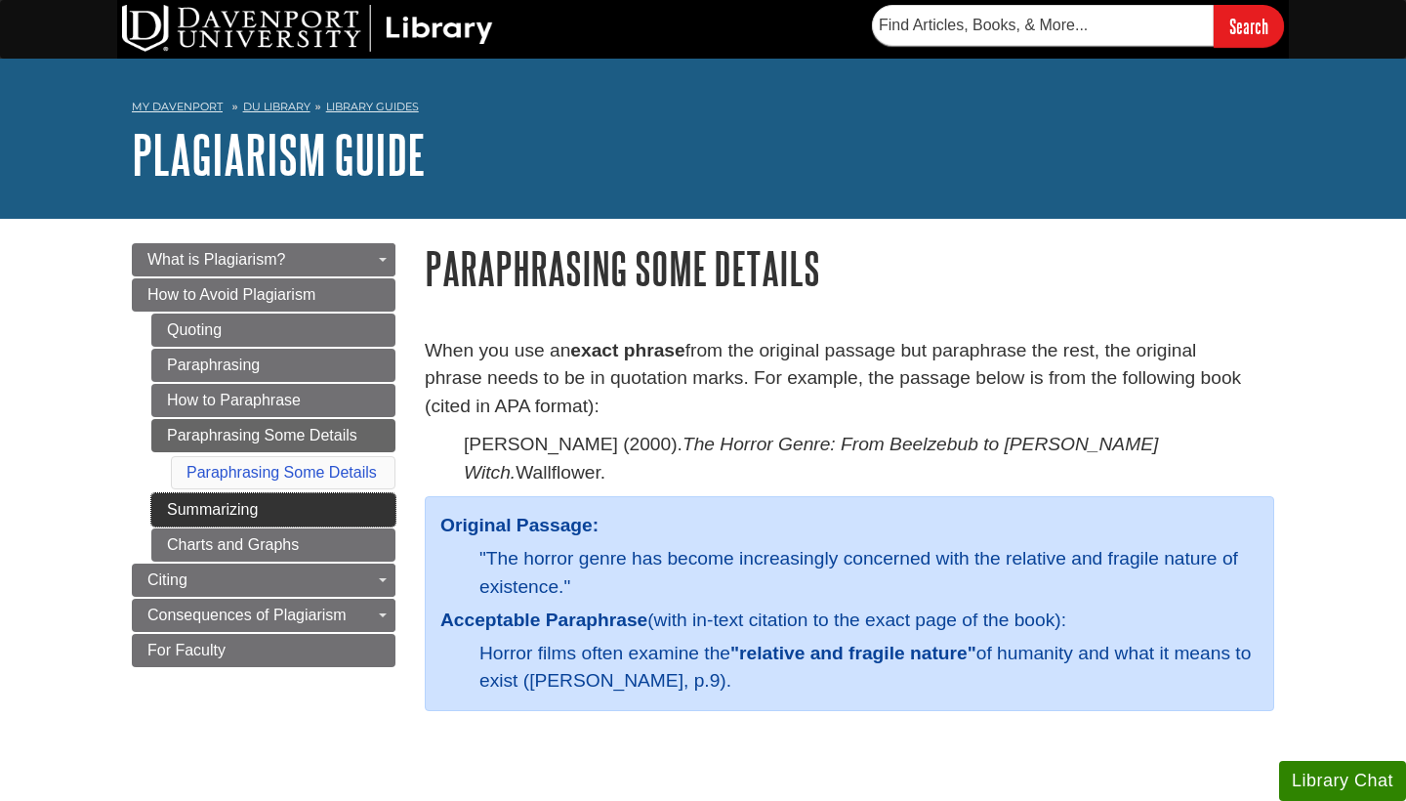
click at [248, 516] on link "Summarizing" at bounding box center [273, 509] width 244 height 33
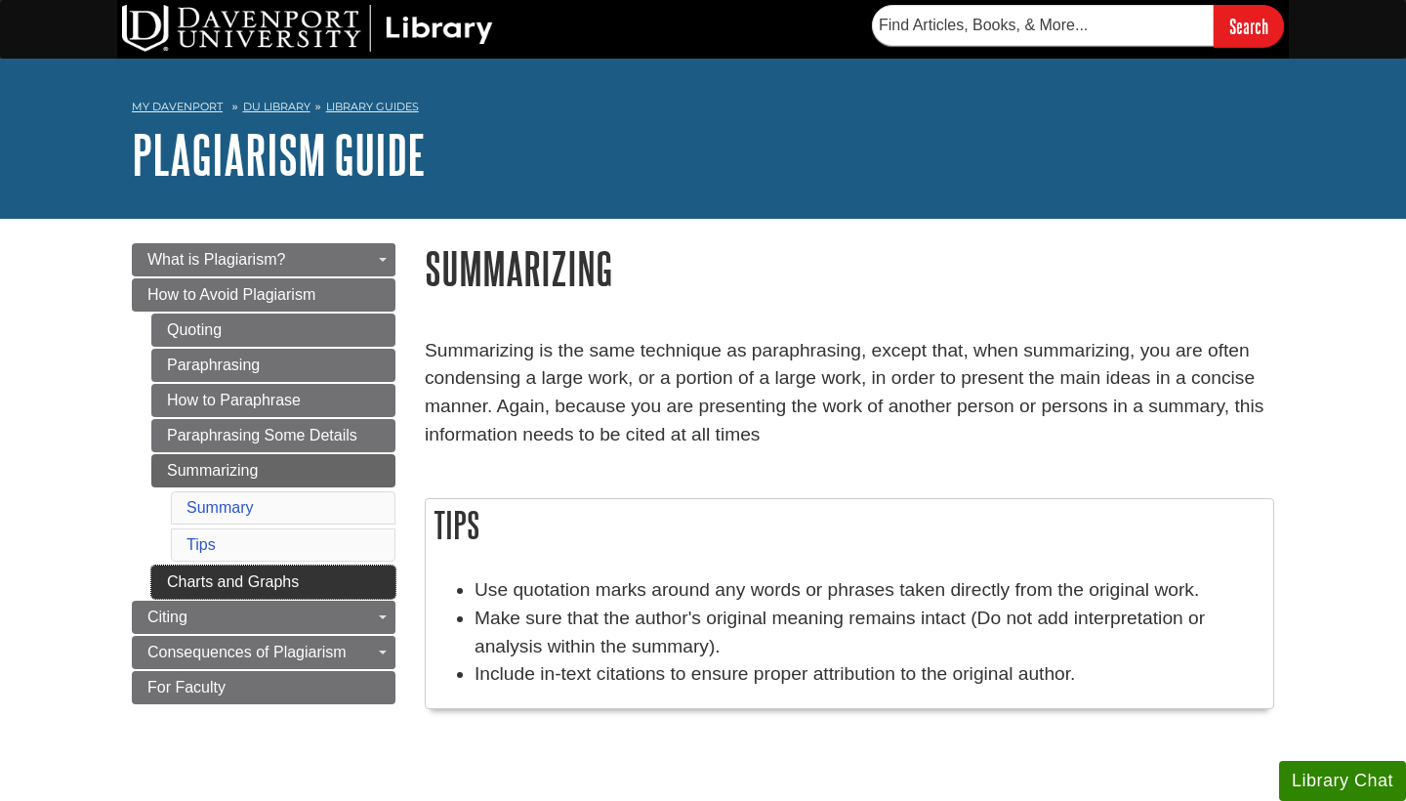
click at [257, 573] on link "Charts and Graphs" at bounding box center [273, 581] width 244 height 33
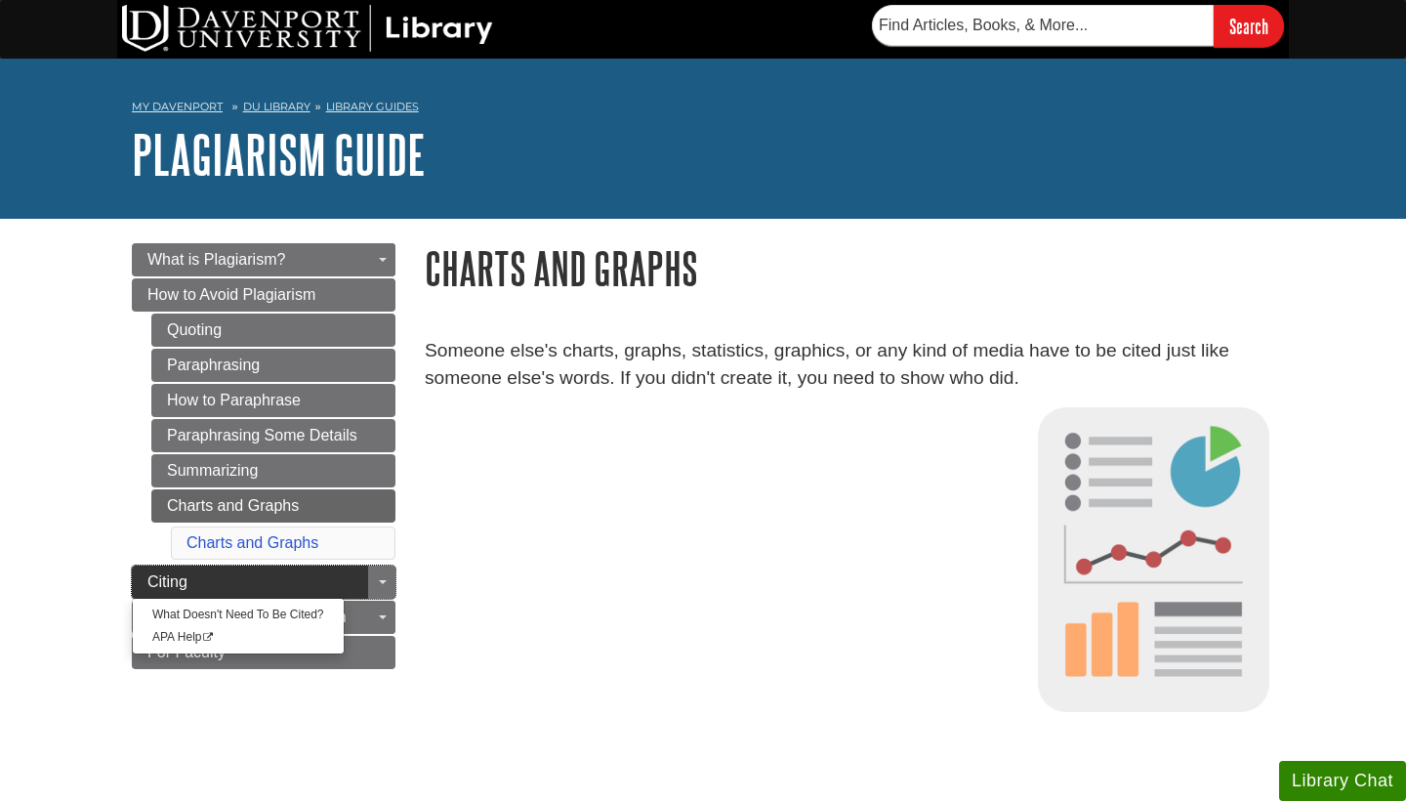
click at [247, 576] on link "Citing" at bounding box center [264, 581] width 264 height 33
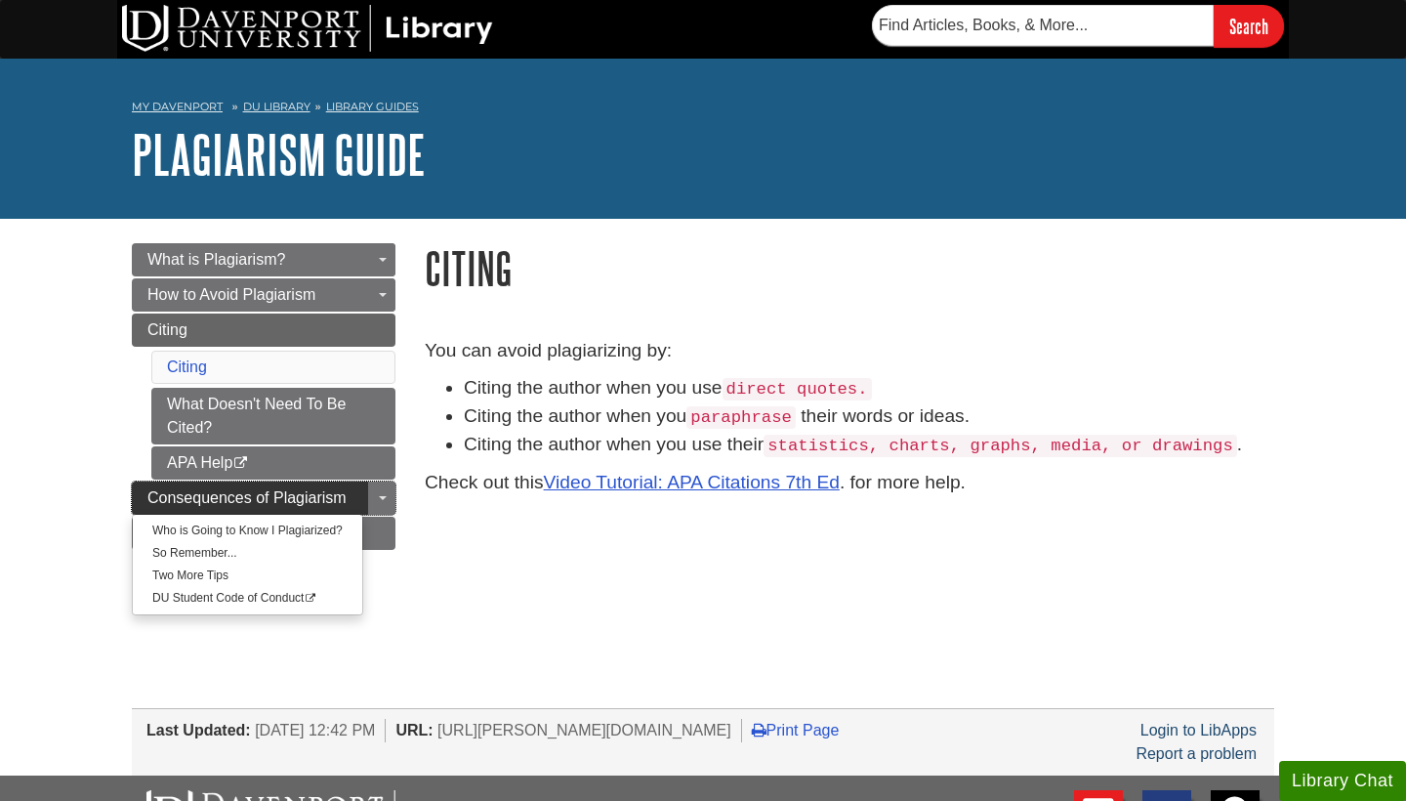
click at [245, 504] on span "Consequences of Plagiarism" at bounding box center [246, 497] width 199 height 17
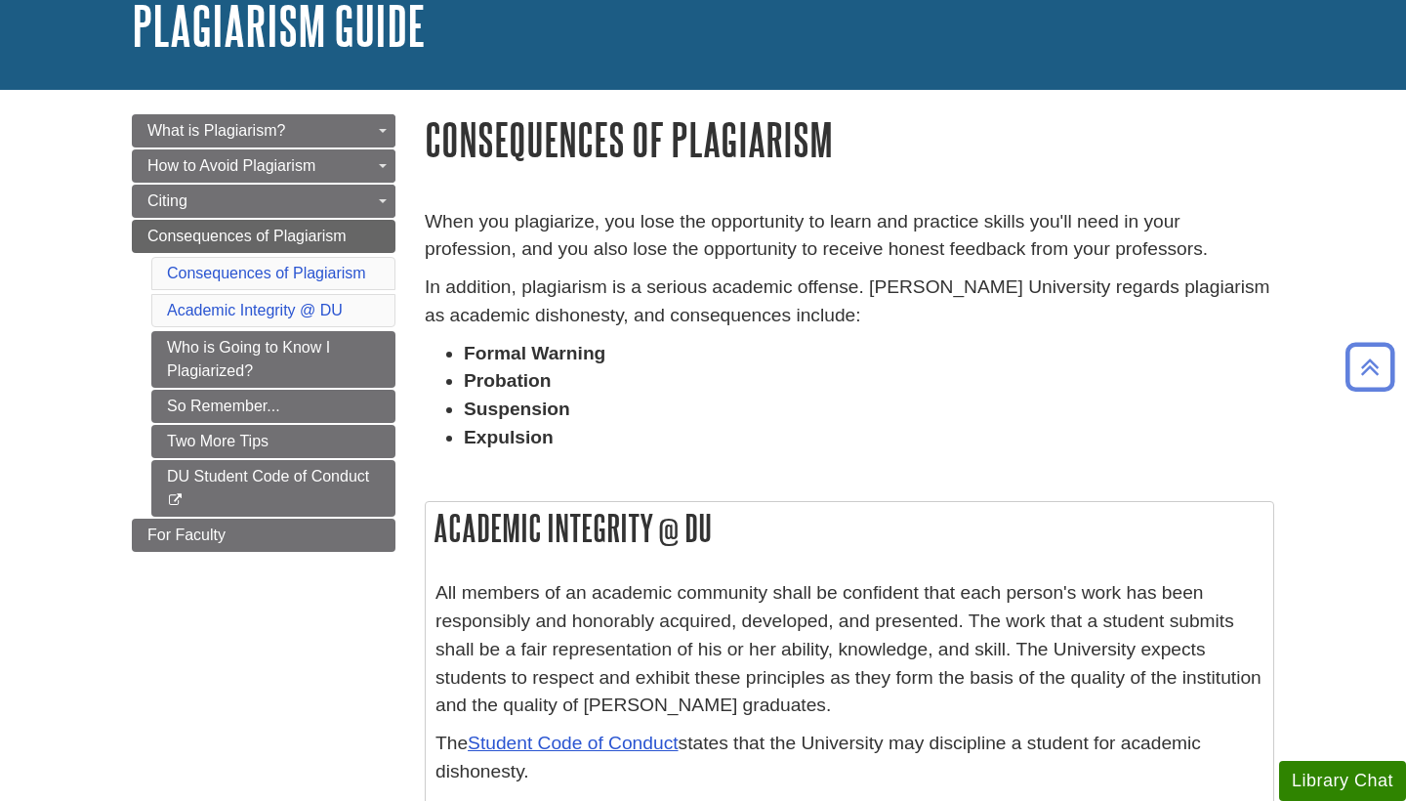
scroll to position [121, 0]
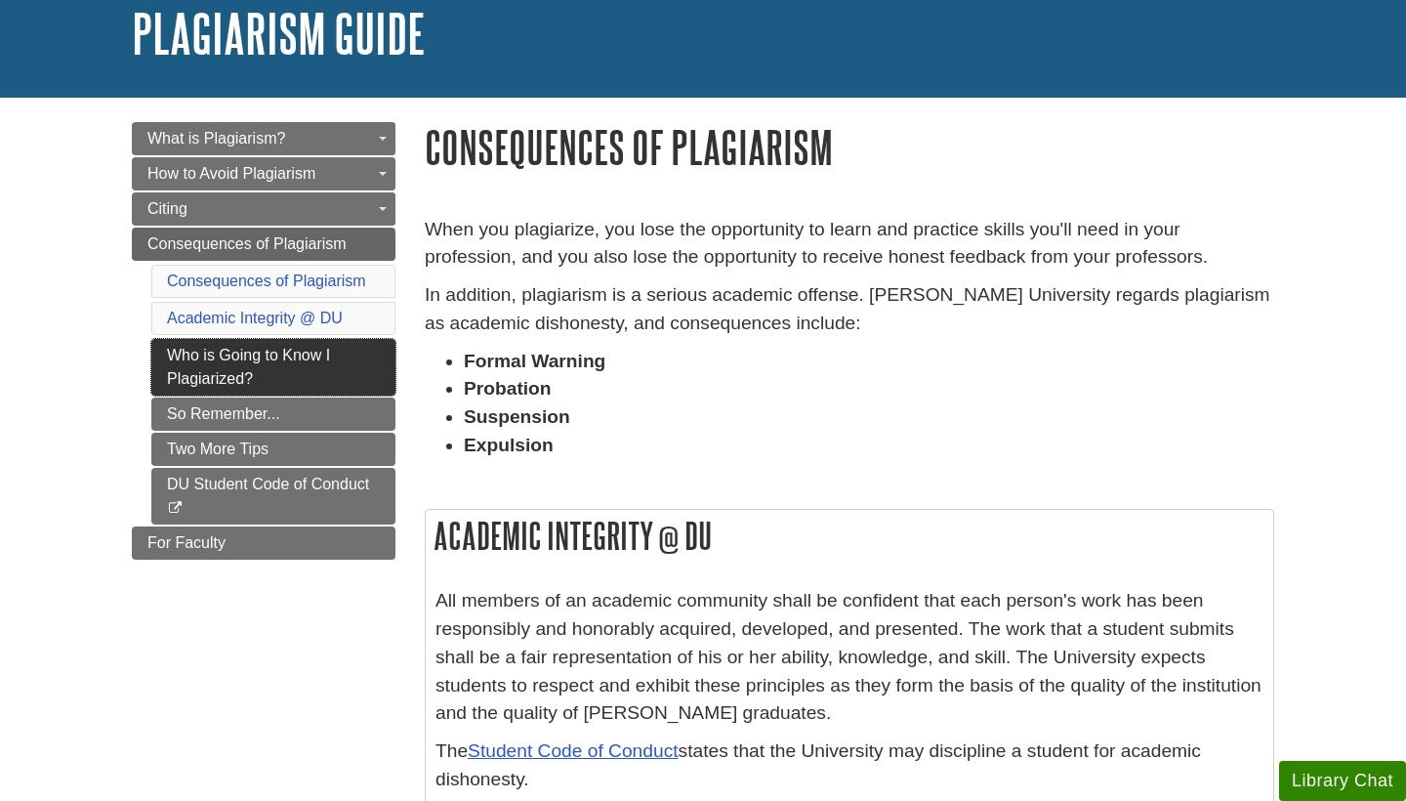
click at [249, 362] on link "Who is Going to Know I Plagiarized?" at bounding box center [273, 367] width 244 height 57
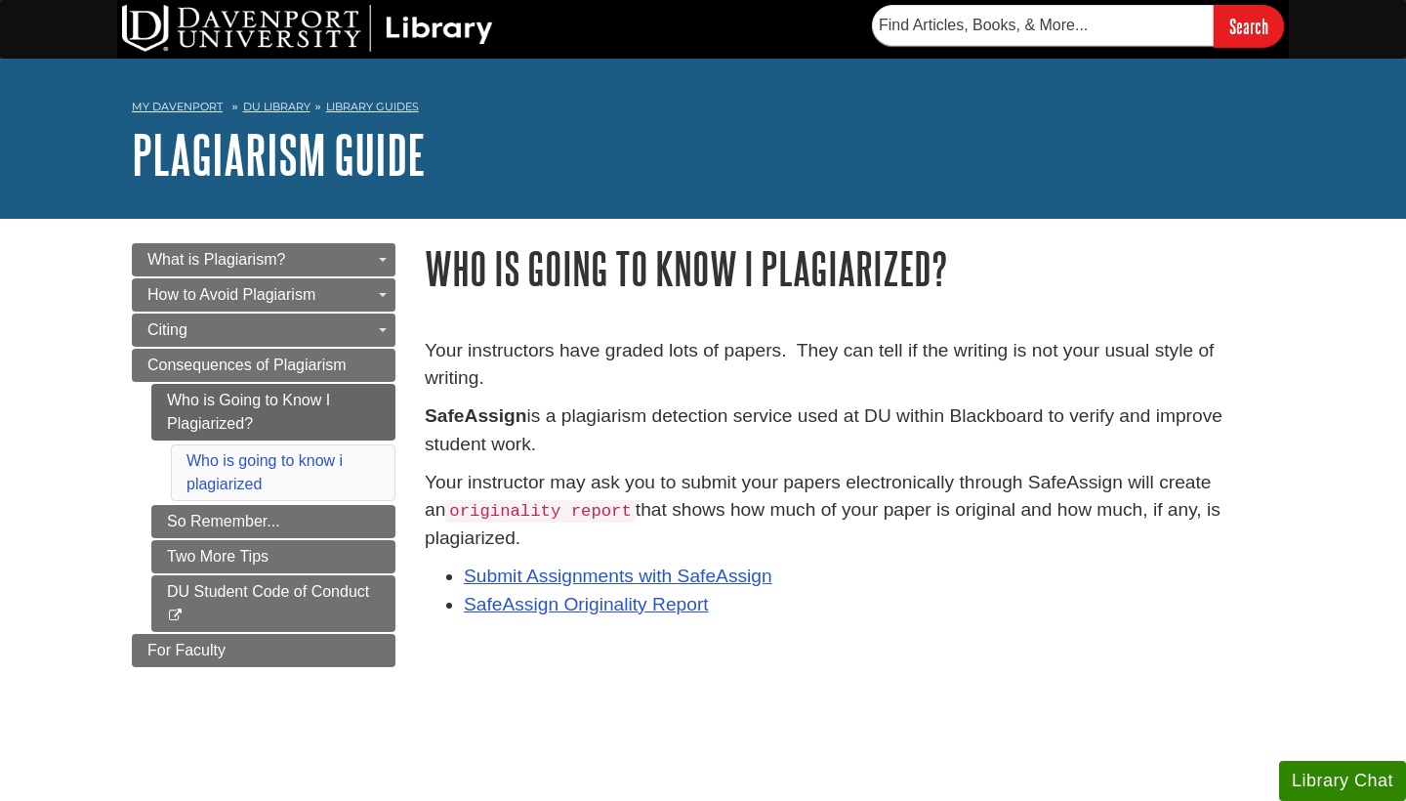
click at [185, 501] on ul "Who is Going to Know I Plagiarized? Who is going to know i plagiarized So Remem…" at bounding box center [273, 508] width 244 height 248
click at [185, 522] on link "So Remember..." at bounding box center [273, 521] width 244 height 33
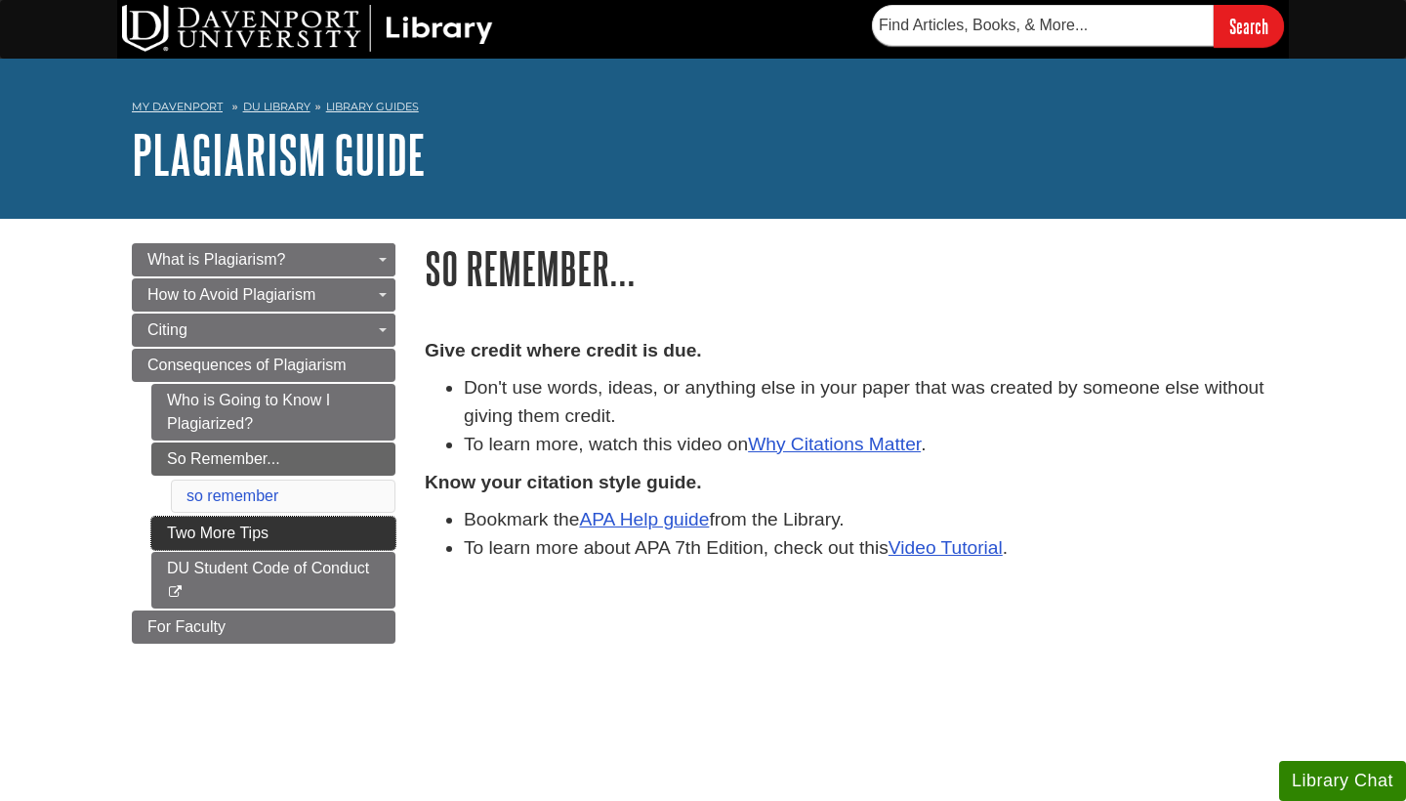
click at [186, 541] on link "Two More Tips" at bounding box center [273, 532] width 244 height 33
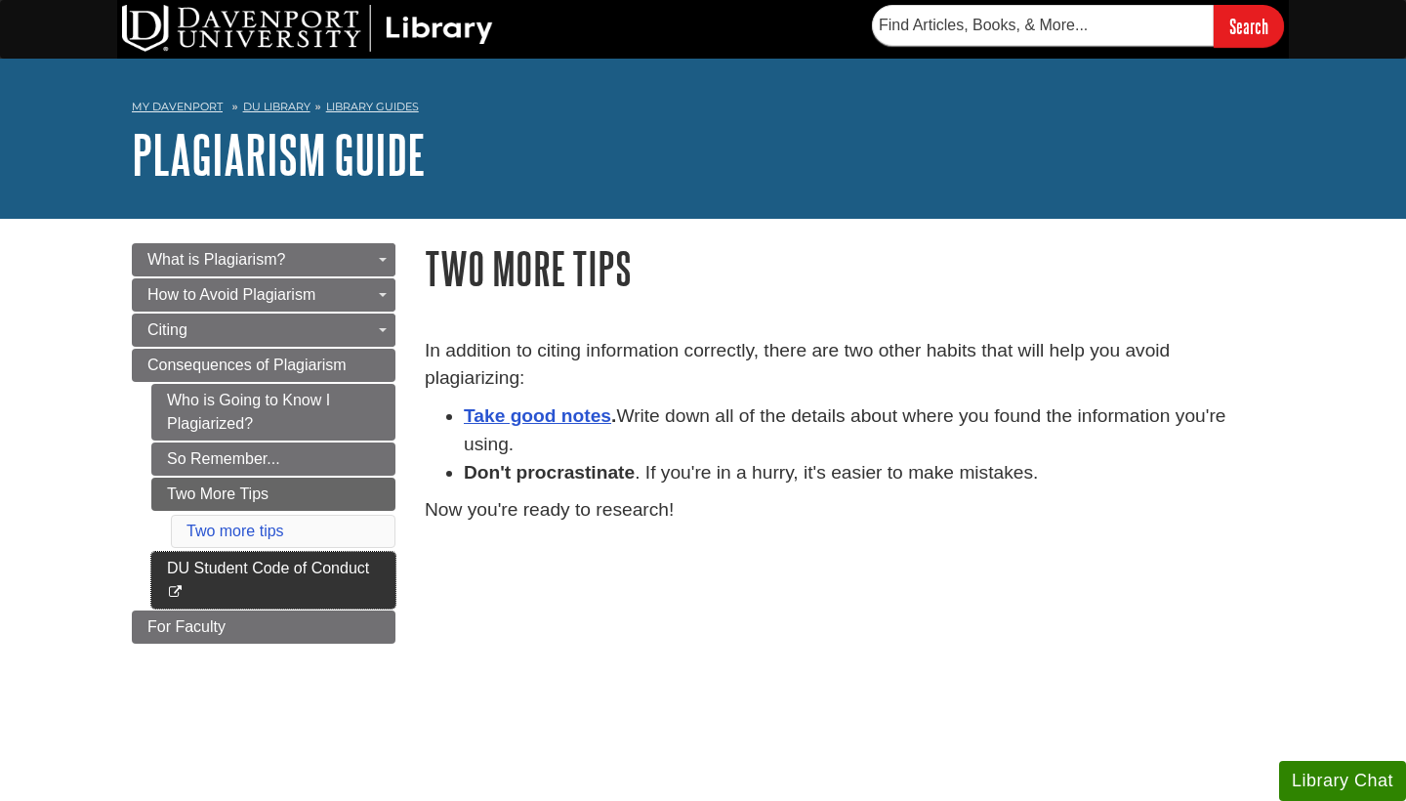
click at [221, 577] on link "DU Student Code of Conduct This link opens in a new window" at bounding box center [273, 580] width 244 height 57
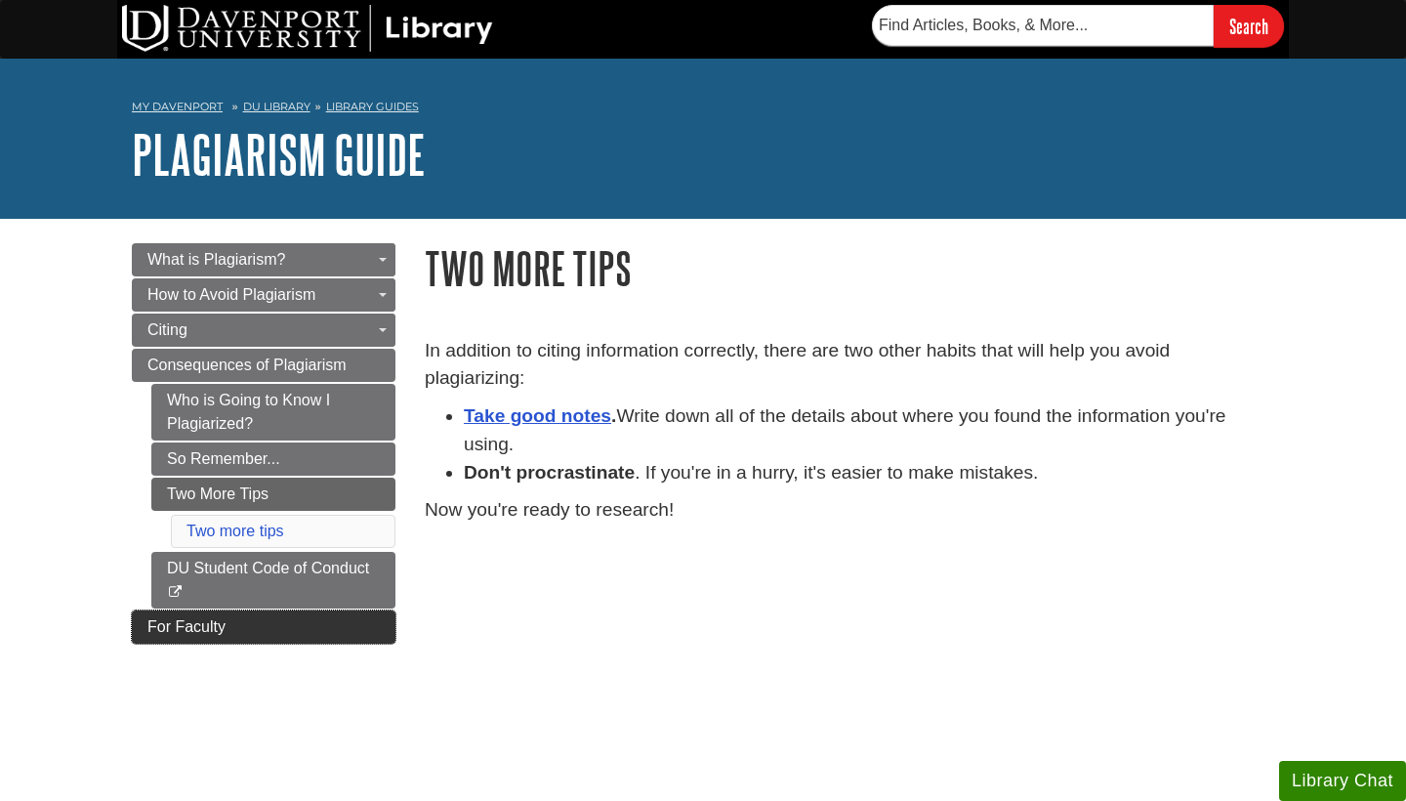
click at [279, 628] on link "For Faculty" at bounding box center [264, 626] width 264 height 33
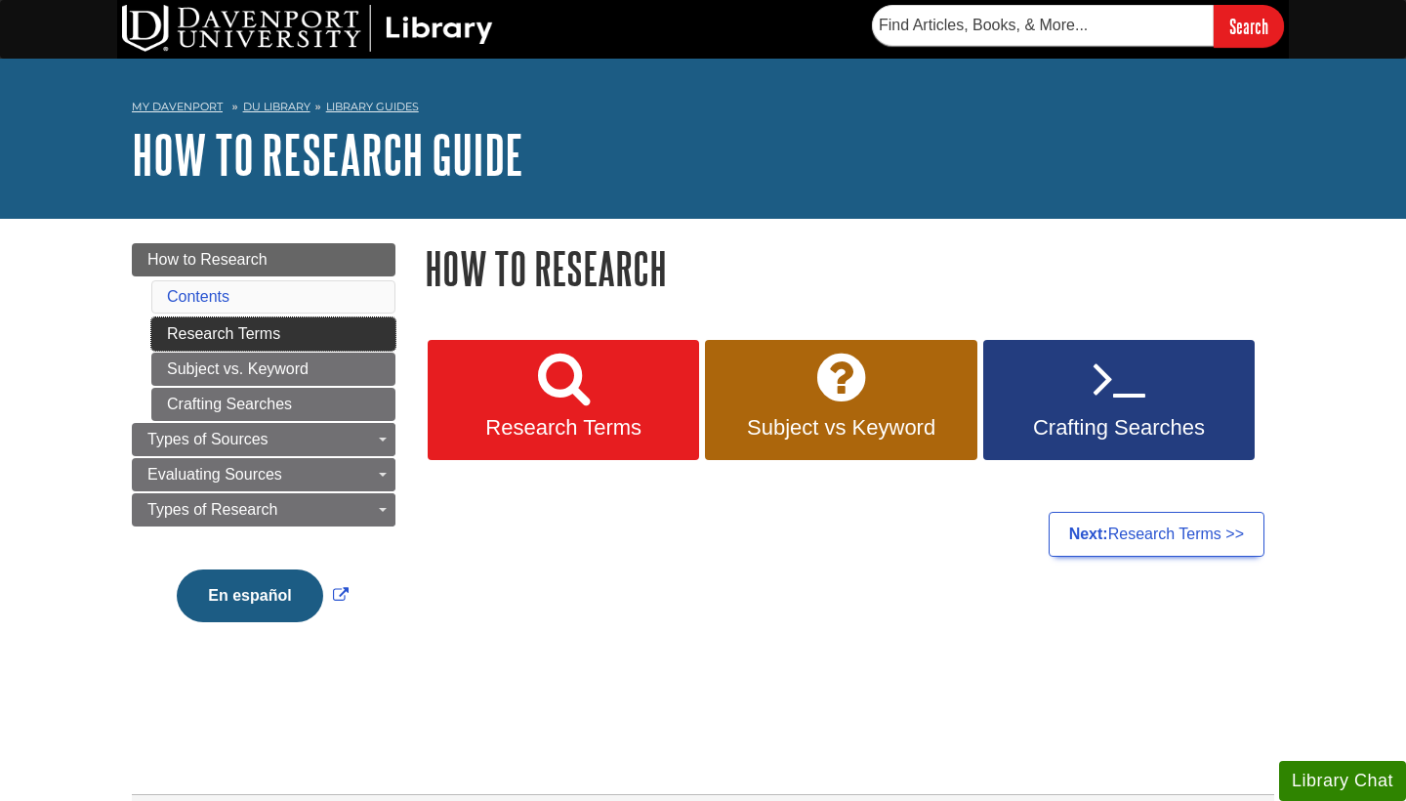
click at [351, 337] on link "Research Terms" at bounding box center [273, 333] width 244 height 33
